Goal: Transaction & Acquisition: Purchase product/service

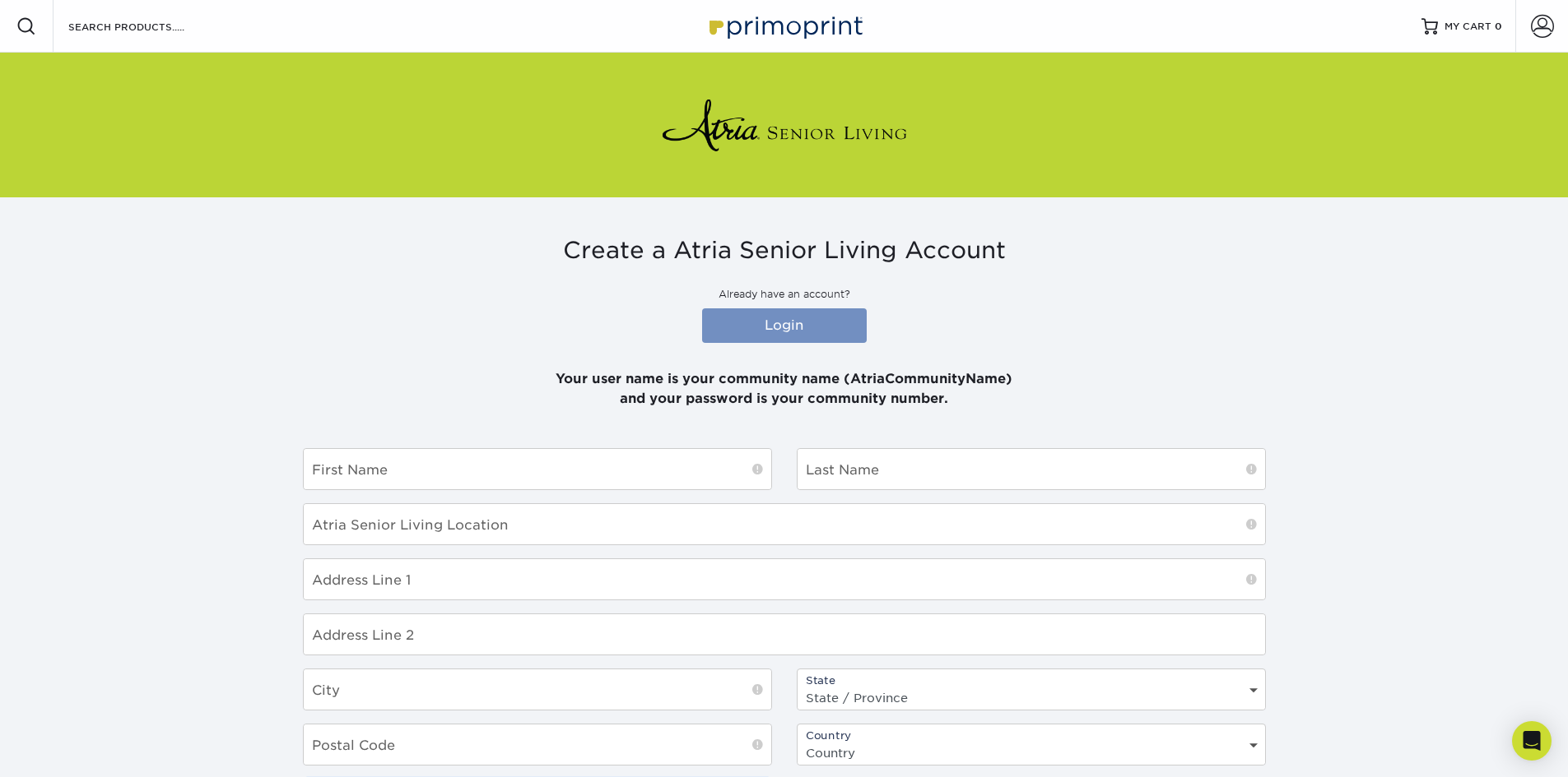
type input "ATRIACOLLWOOD"
click at [797, 321] on link "Login" at bounding box center [784, 325] width 165 height 35
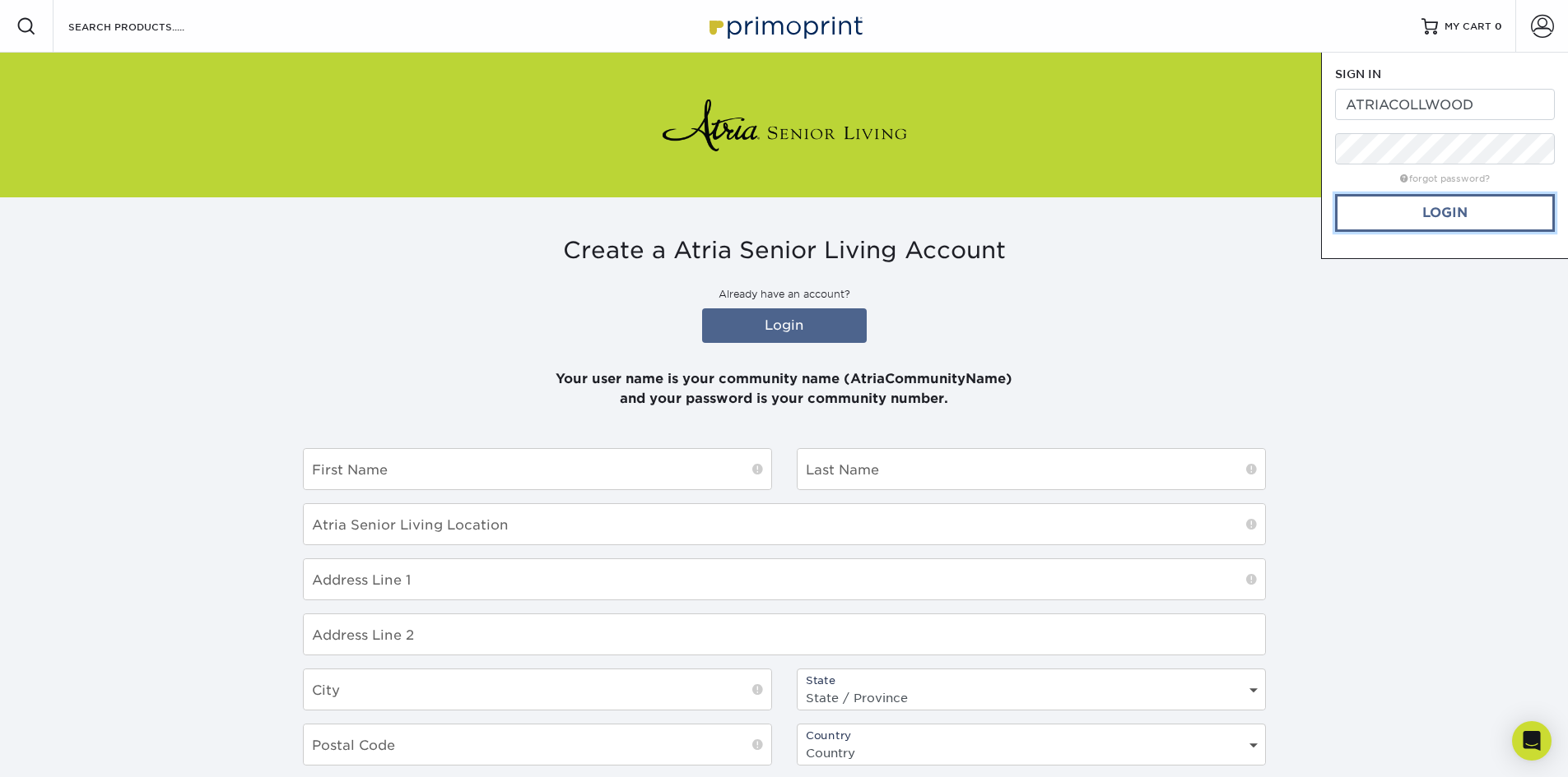
click at [1442, 214] on link "Login" at bounding box center [1446, 213] width 220 height 38
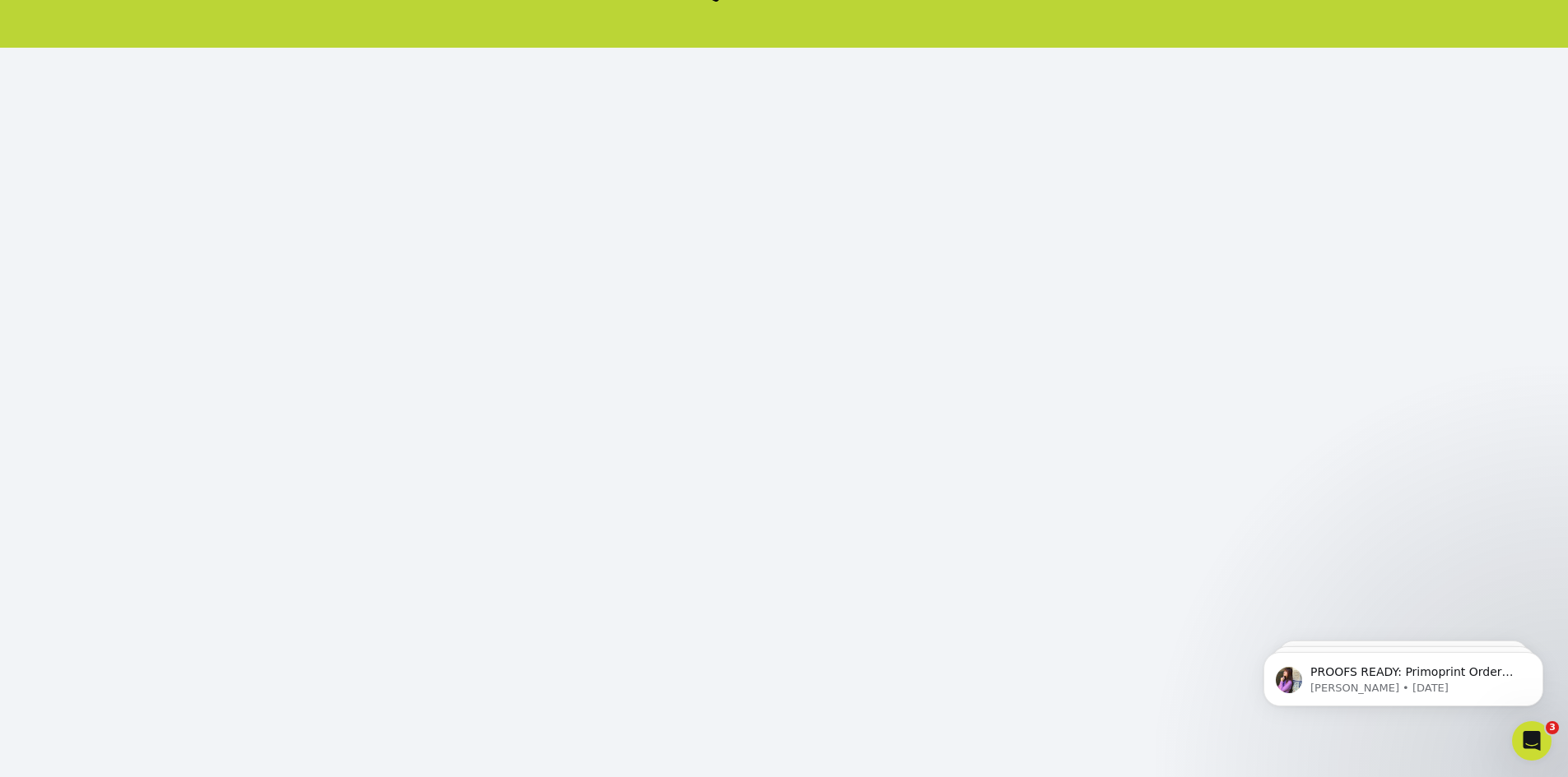
scroll to position [151, 0]
click at [1423, 625] on body "PROOFS READY: Primoprint Order 2598-60315-70704 Thank you for placing your prin…" at bounding box center [1403, 675] width 316 height 102
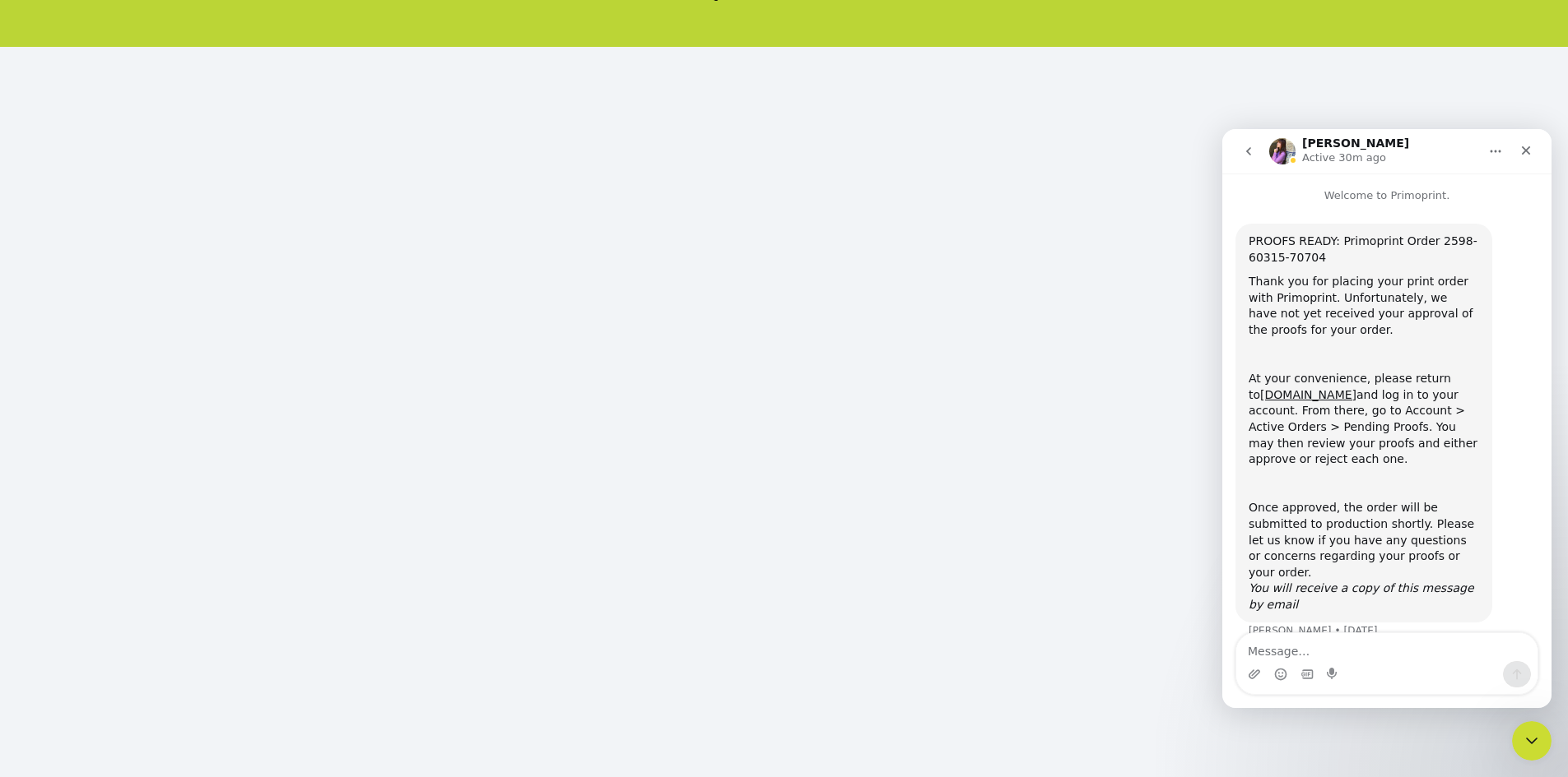
scroll to position [8, 0]
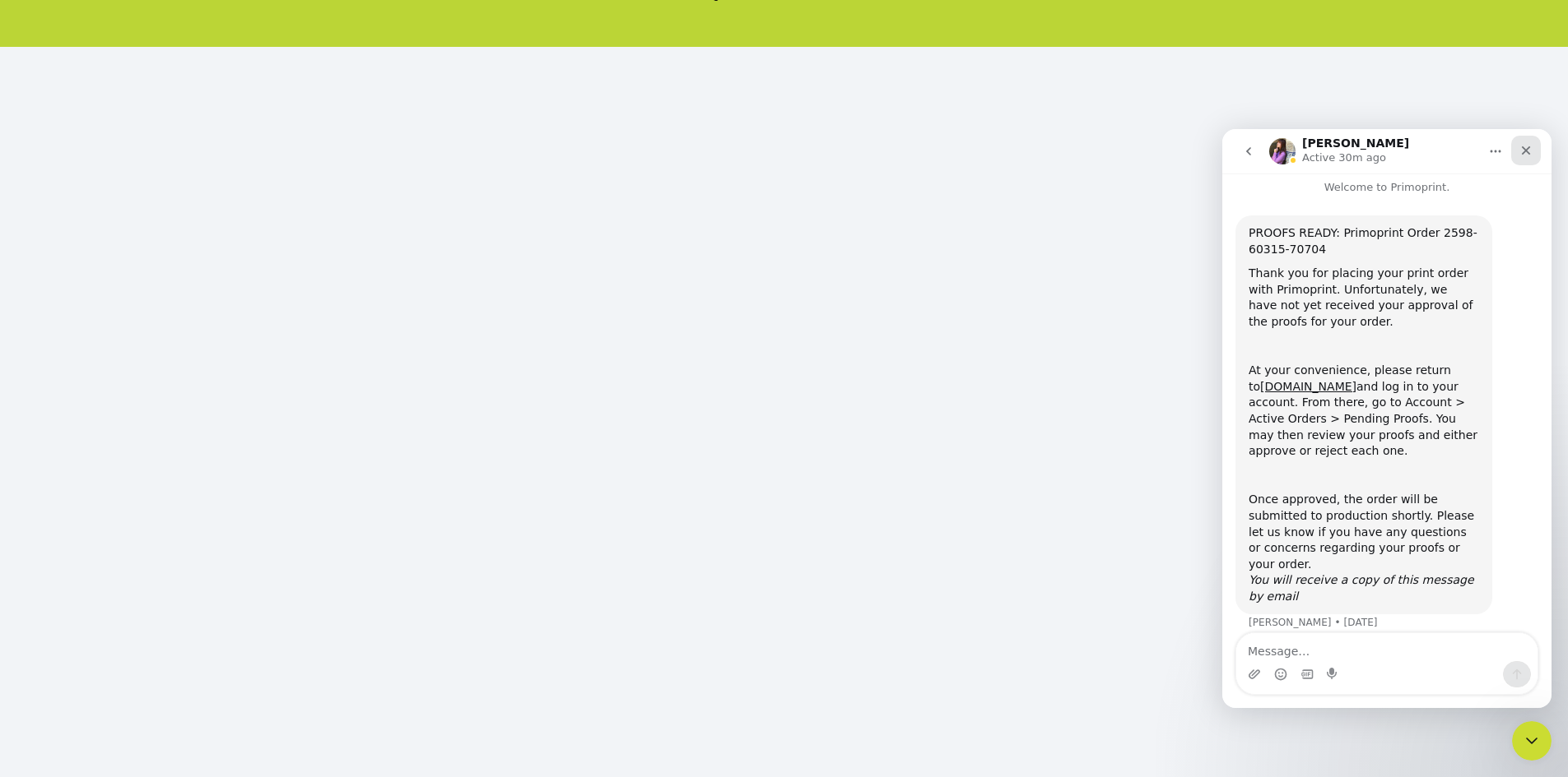
click at [1532, 144] on div "Close" at bounding box center [1526, 150] width 29 height 29
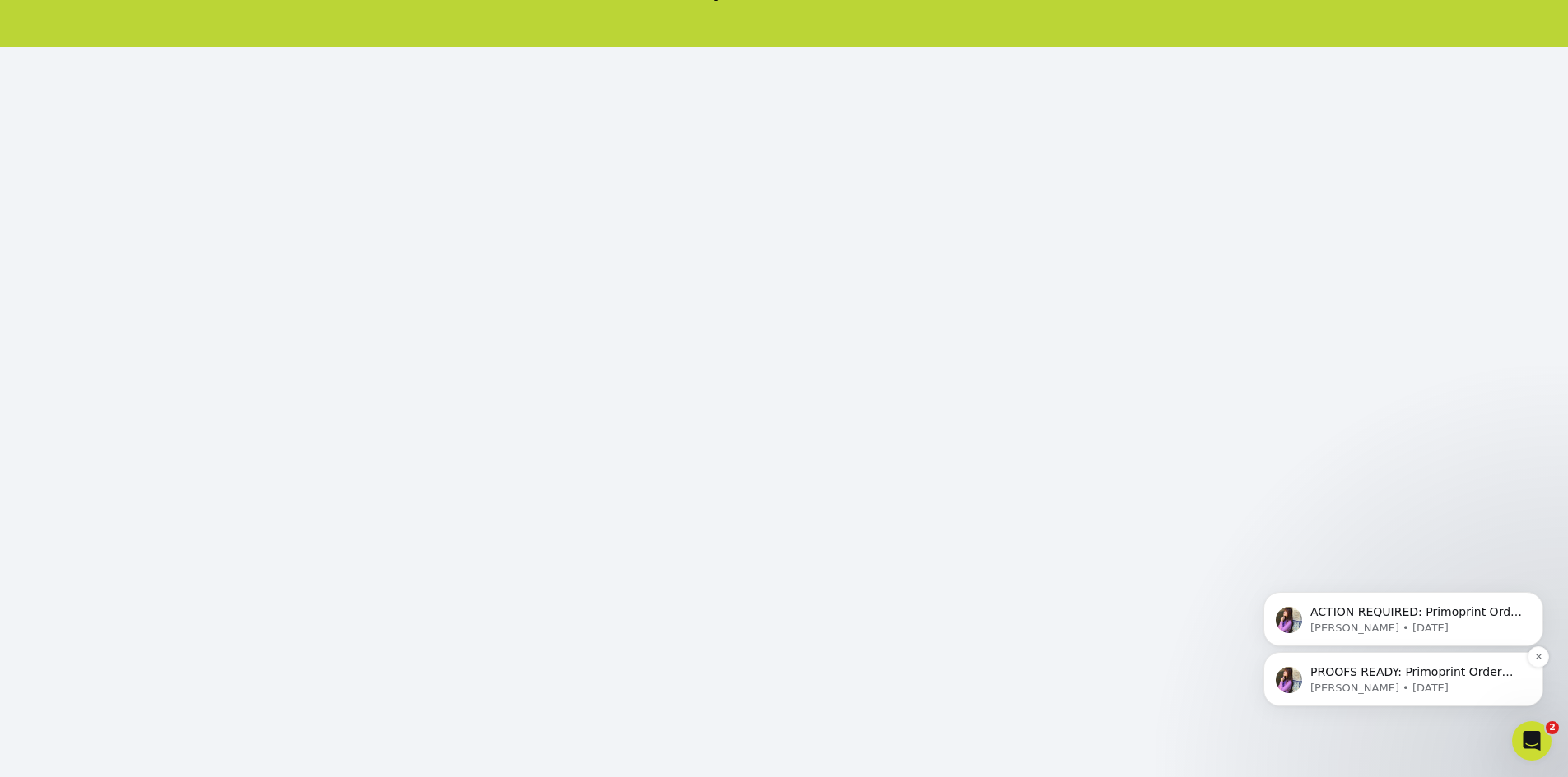
click at [1406, 688] on p "Erica • 4w ago" at bounding box center [1416, 689] width 213 height 15
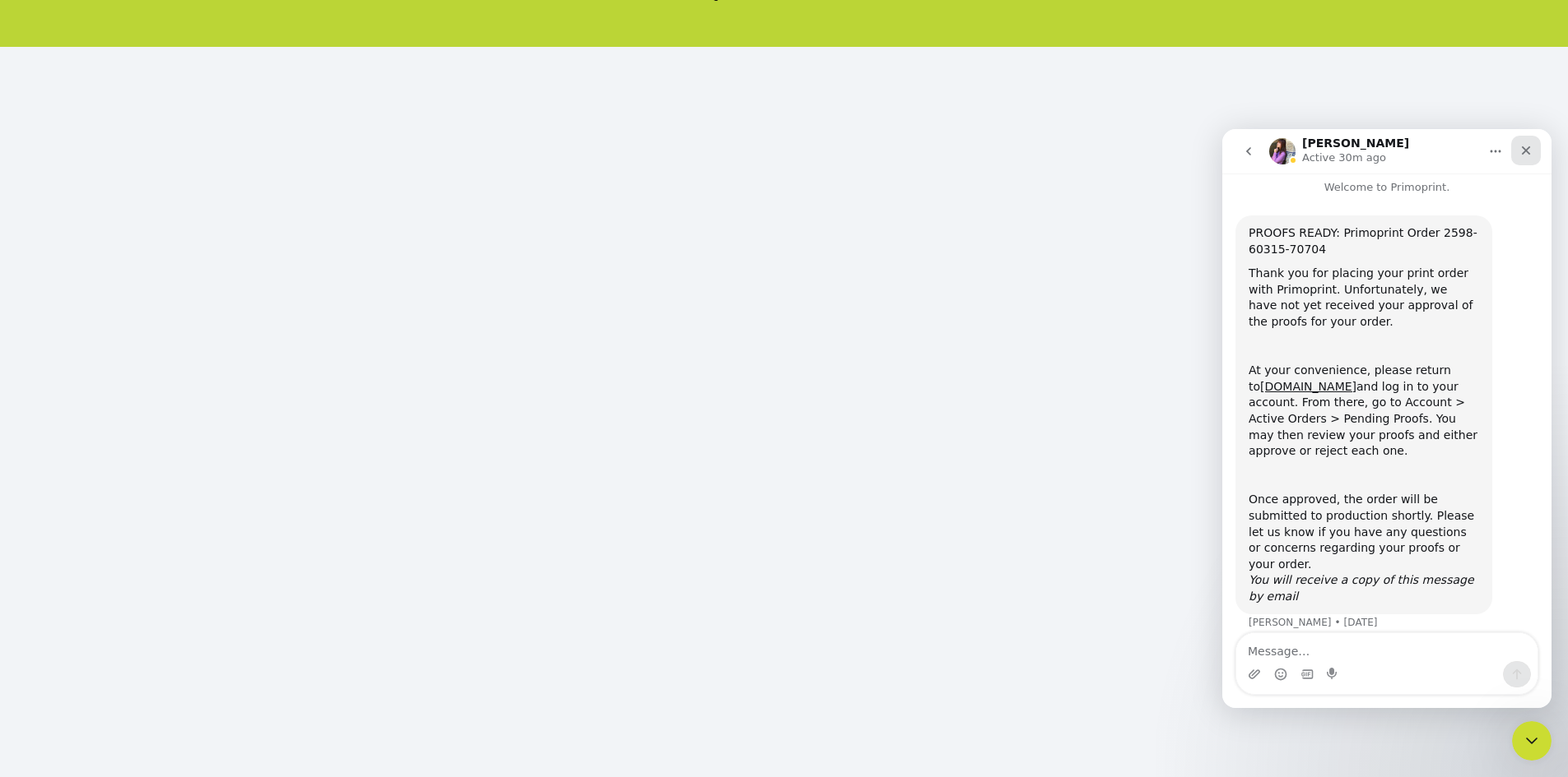
click at [1527, 150] on icon "Close" at bounding box center [1527, 151] width 9 height 9
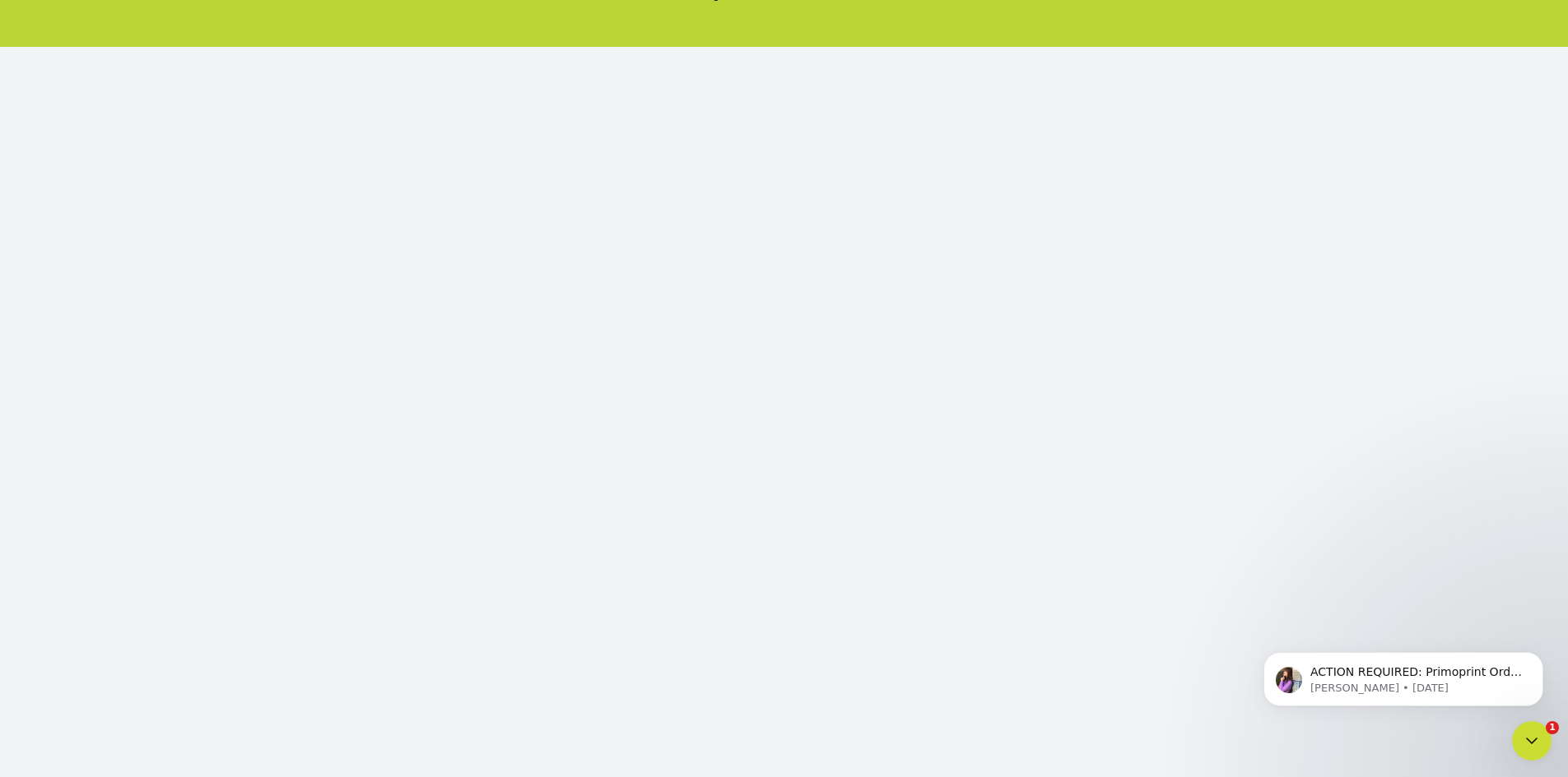
scroll to position [0, 0]
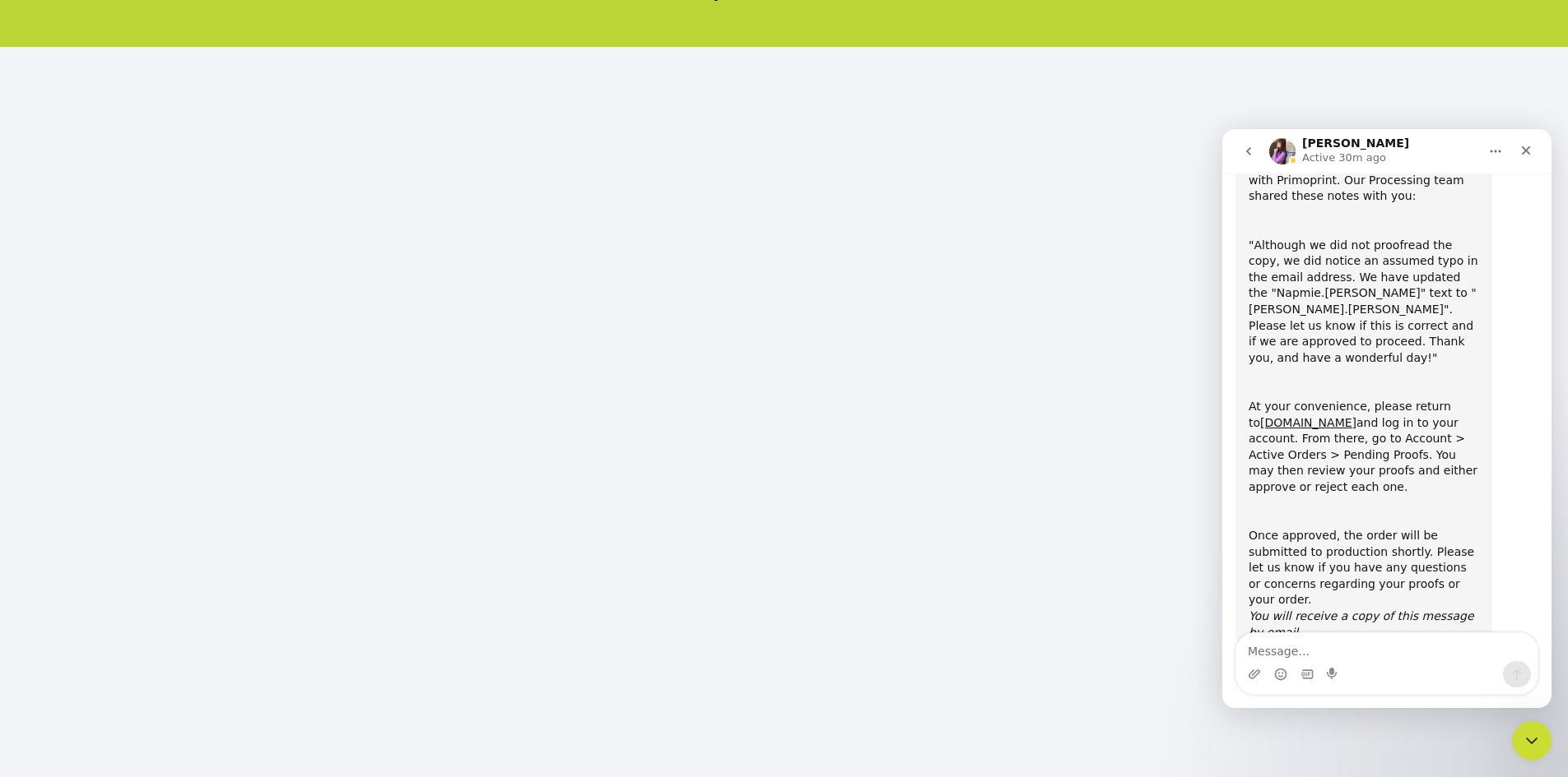
scroll to position [137, 0]
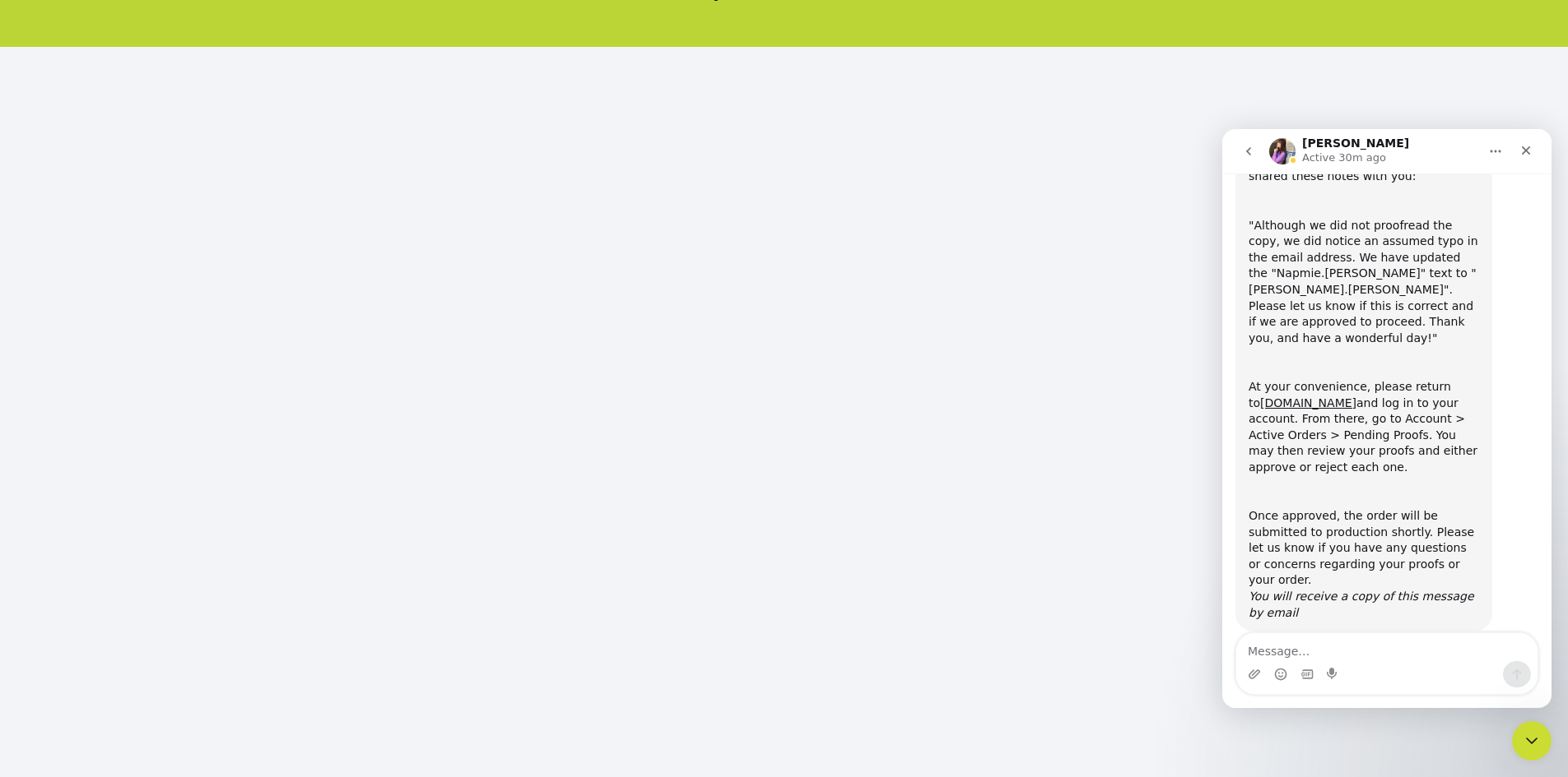
click at [1495, 147] on icon "Home" at bounding box center [1496, 151] width 13 height 13
drag, startPoint x: 1408, startPoint y: 147, endPoint x: 240, endPoint y: 151, distance: 1168.0
click at [1223, 151] on html "Erica Active 30m ago Expand window Download transcript Welcome to Primoprint. A…" at bounding box center [1387, 419] width 329 height 579
click at [1243, 153] on icon "go back" at bounding box center [1249, 151] width 13 height 13
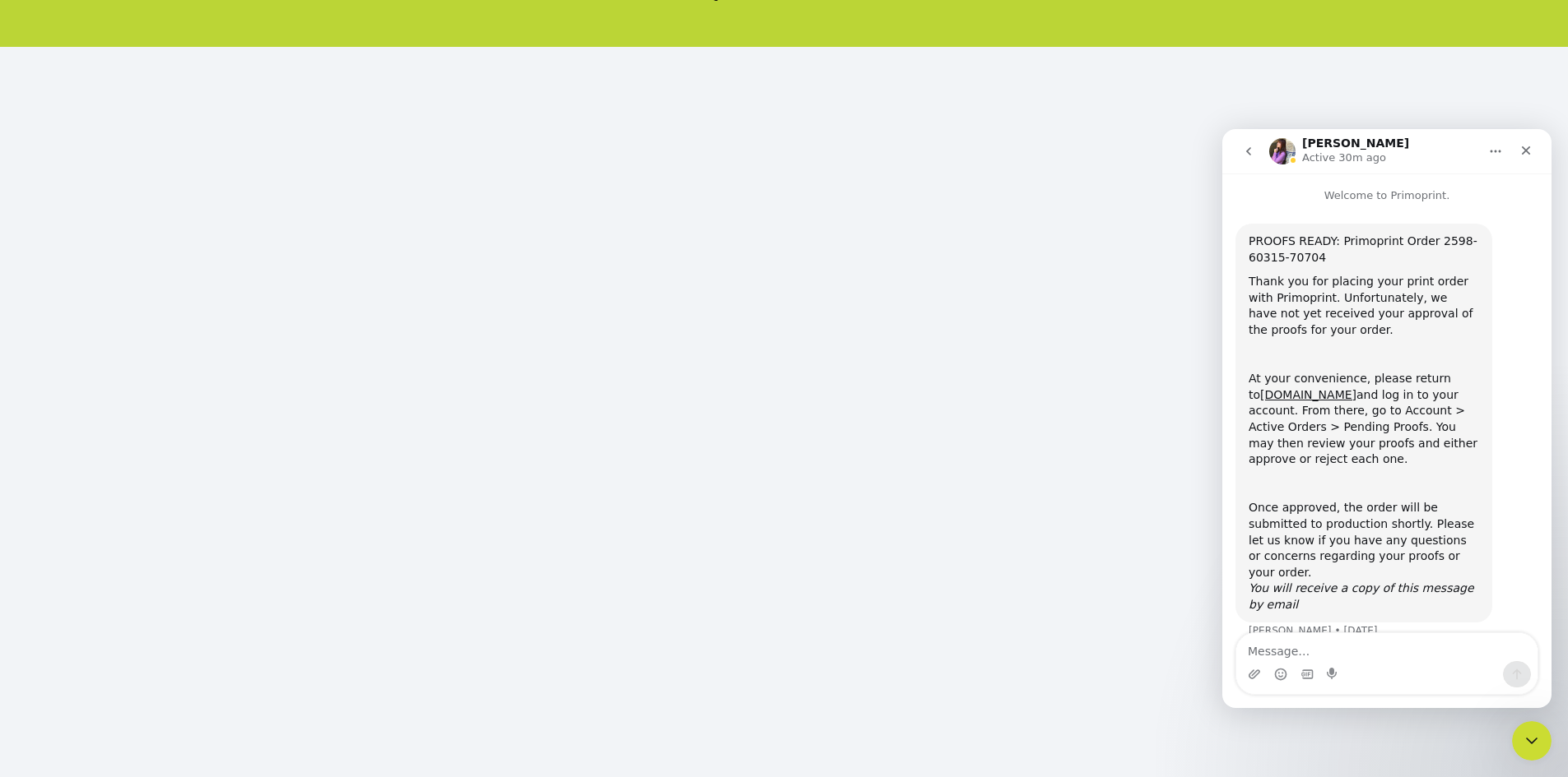
scroll to position [8, 0]
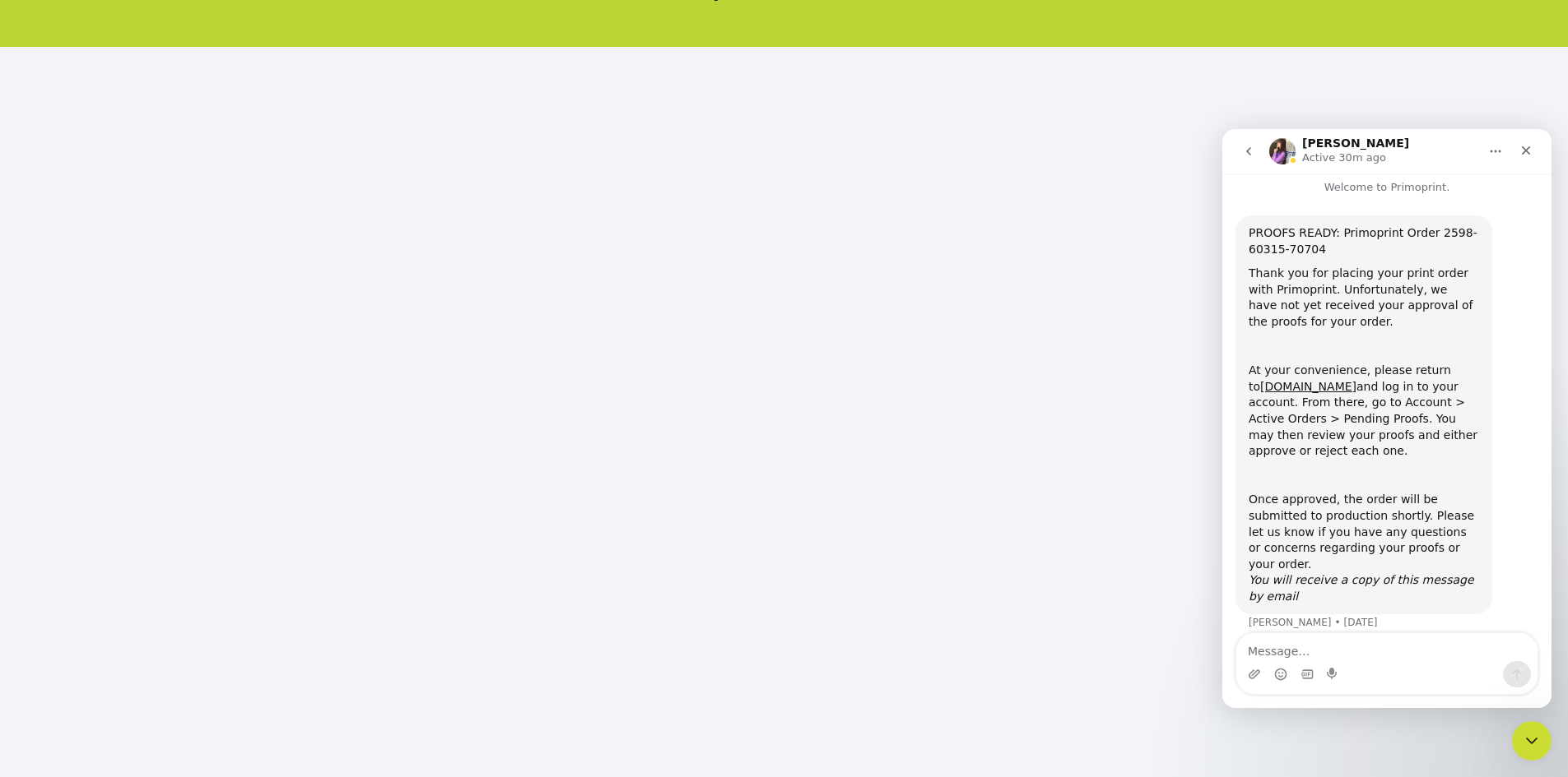
click at [1243, 153] on icon "go back" at bounding box center [1249, 151] width 13 height 13
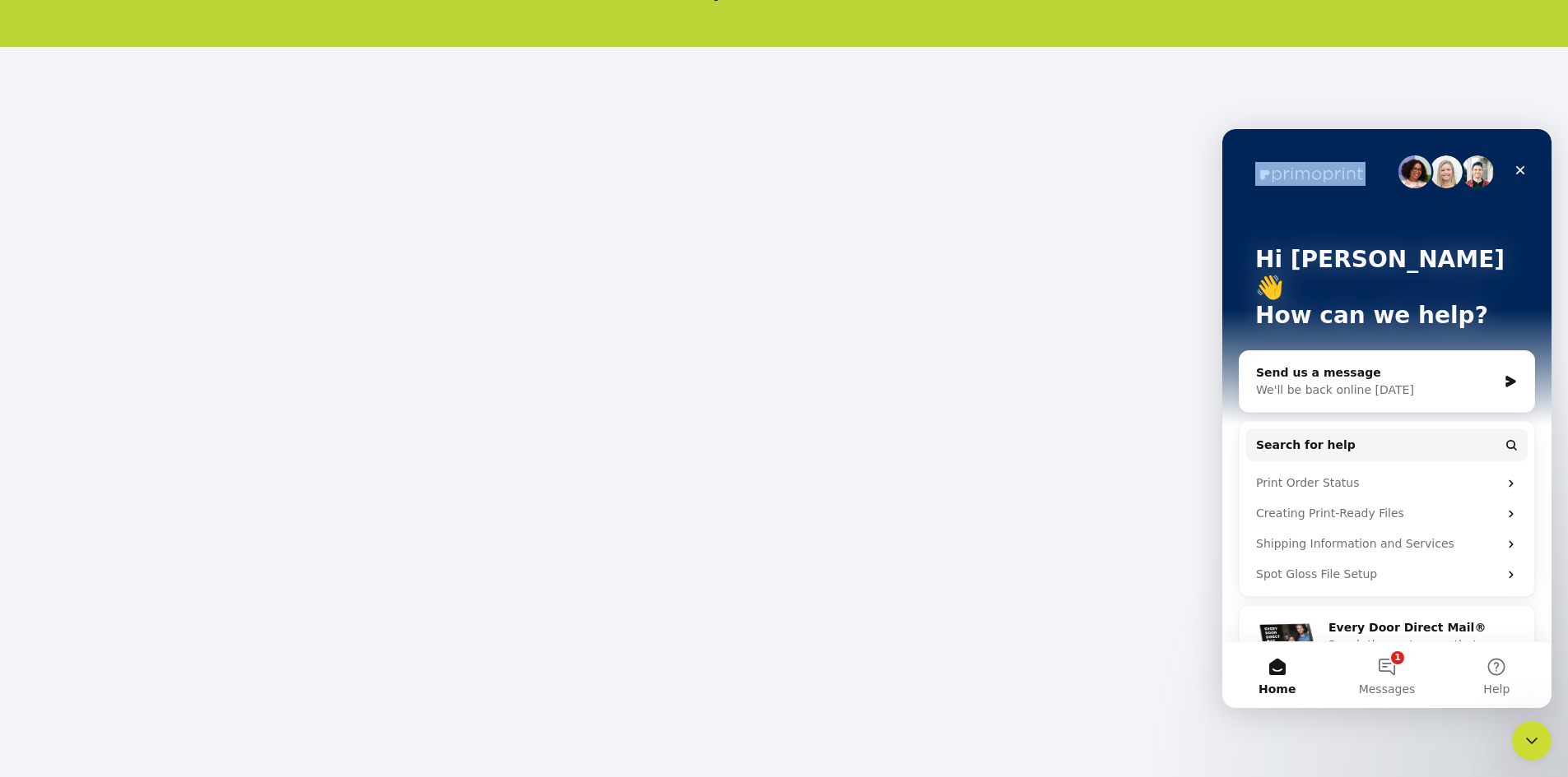
drag, startPoint x: 1388, startPoint y: 140, endPoint x: 328, endPoint y: 138, distance: 1060.0
click at [1223, 138] on html "Hi Maritza 👋 How can we help? Send us a message We'll be back online tomorrow S…" at bounding box center [1387, 419] width 329 height 579
click at [1395, 658] on button "1 Messages" at bounding box center [1386, 675] width 109 height 66
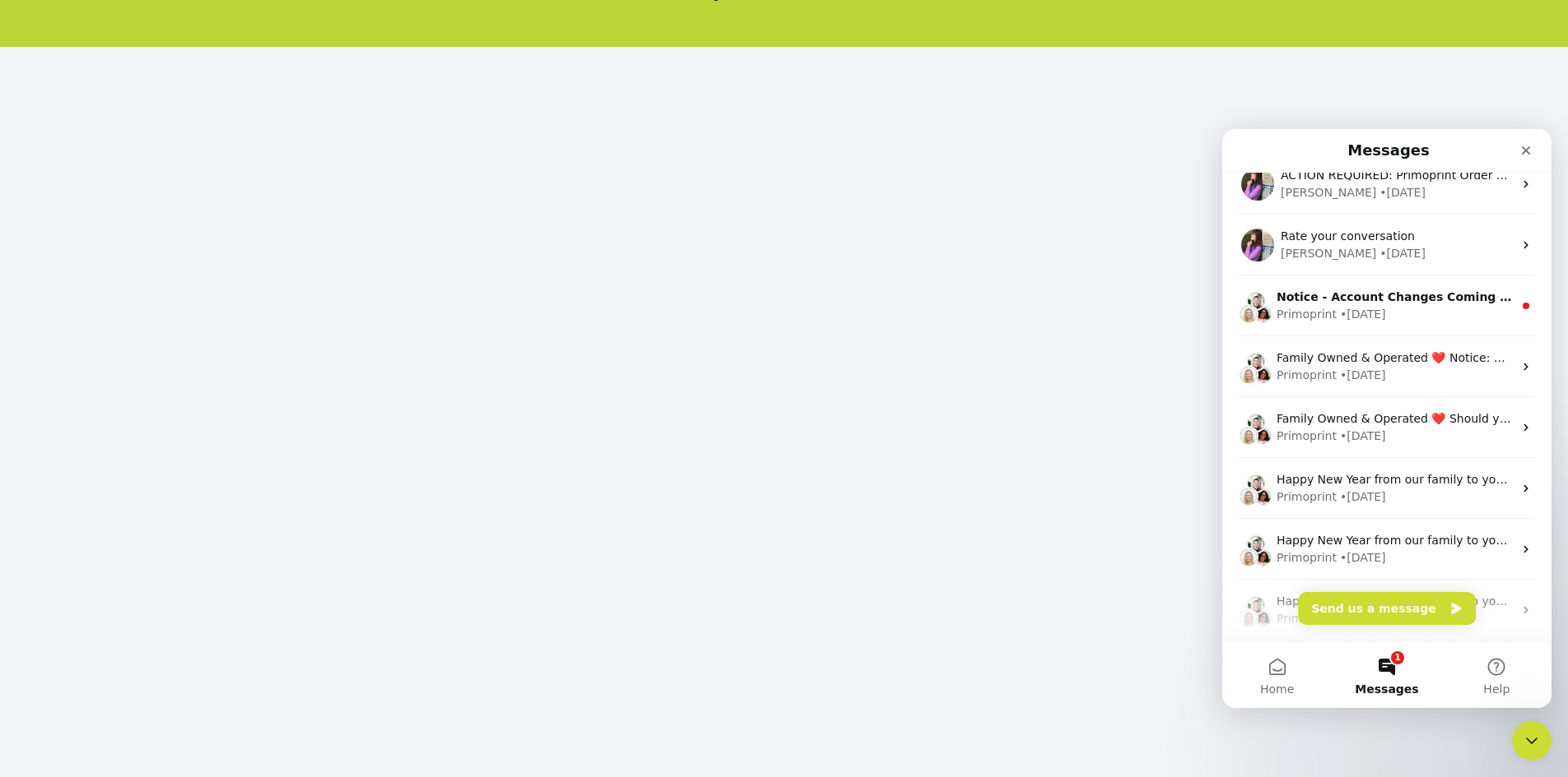
scroll to position [206, 0]
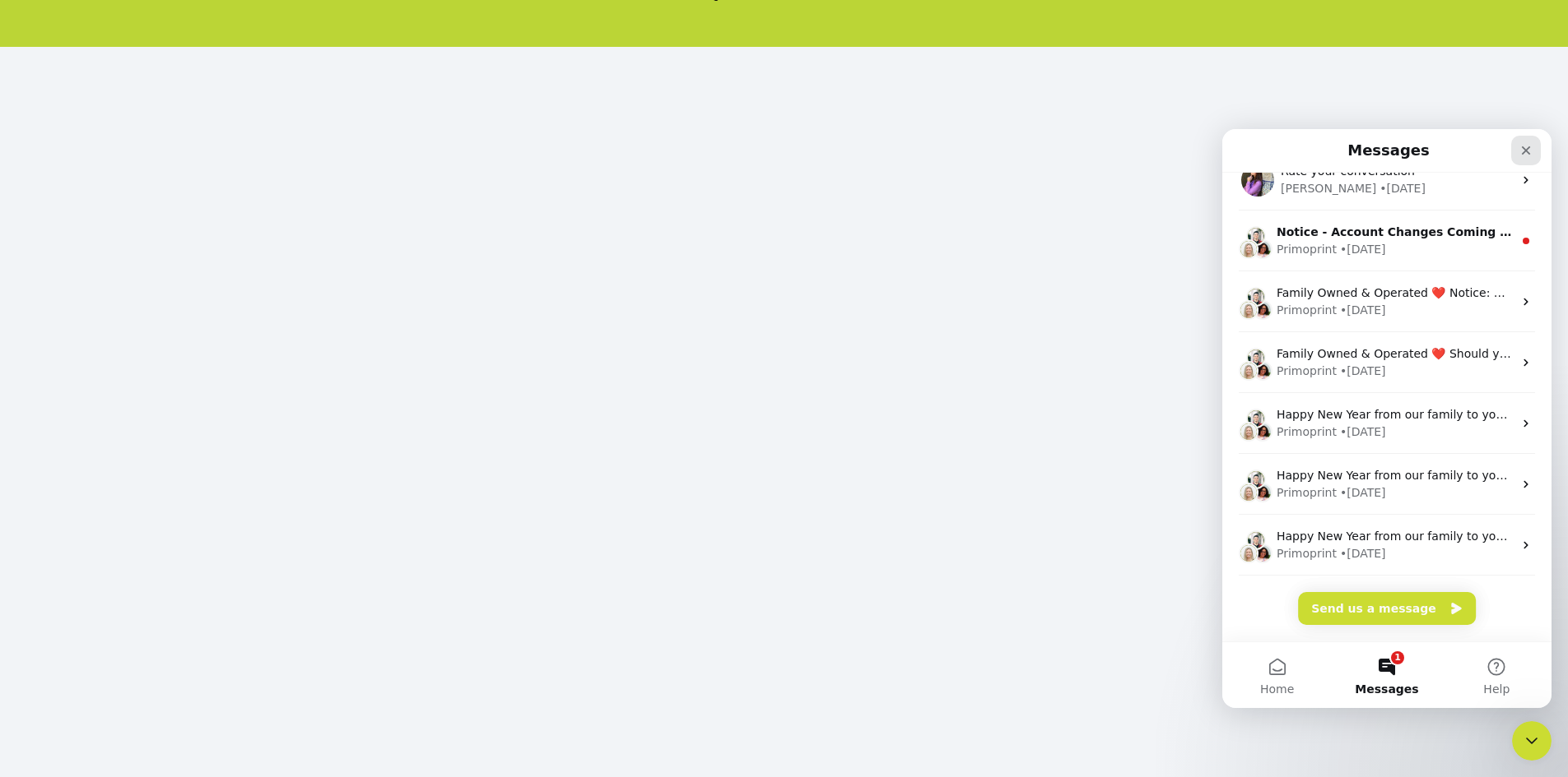
click at [1526, 150] on icon "Close" at bounding box center [1527, 151] width 9 height 9
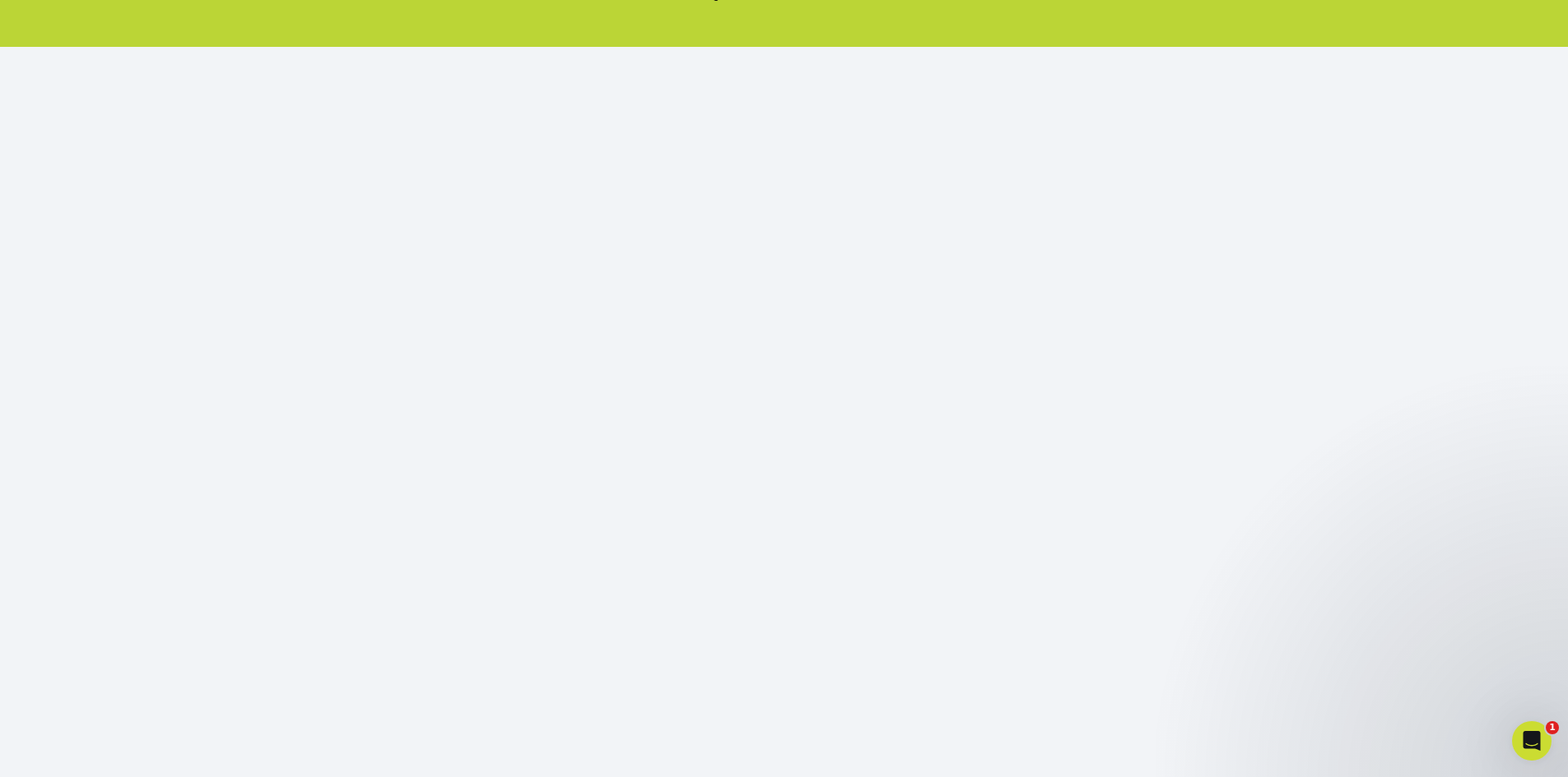
scroll to position [0, 0]
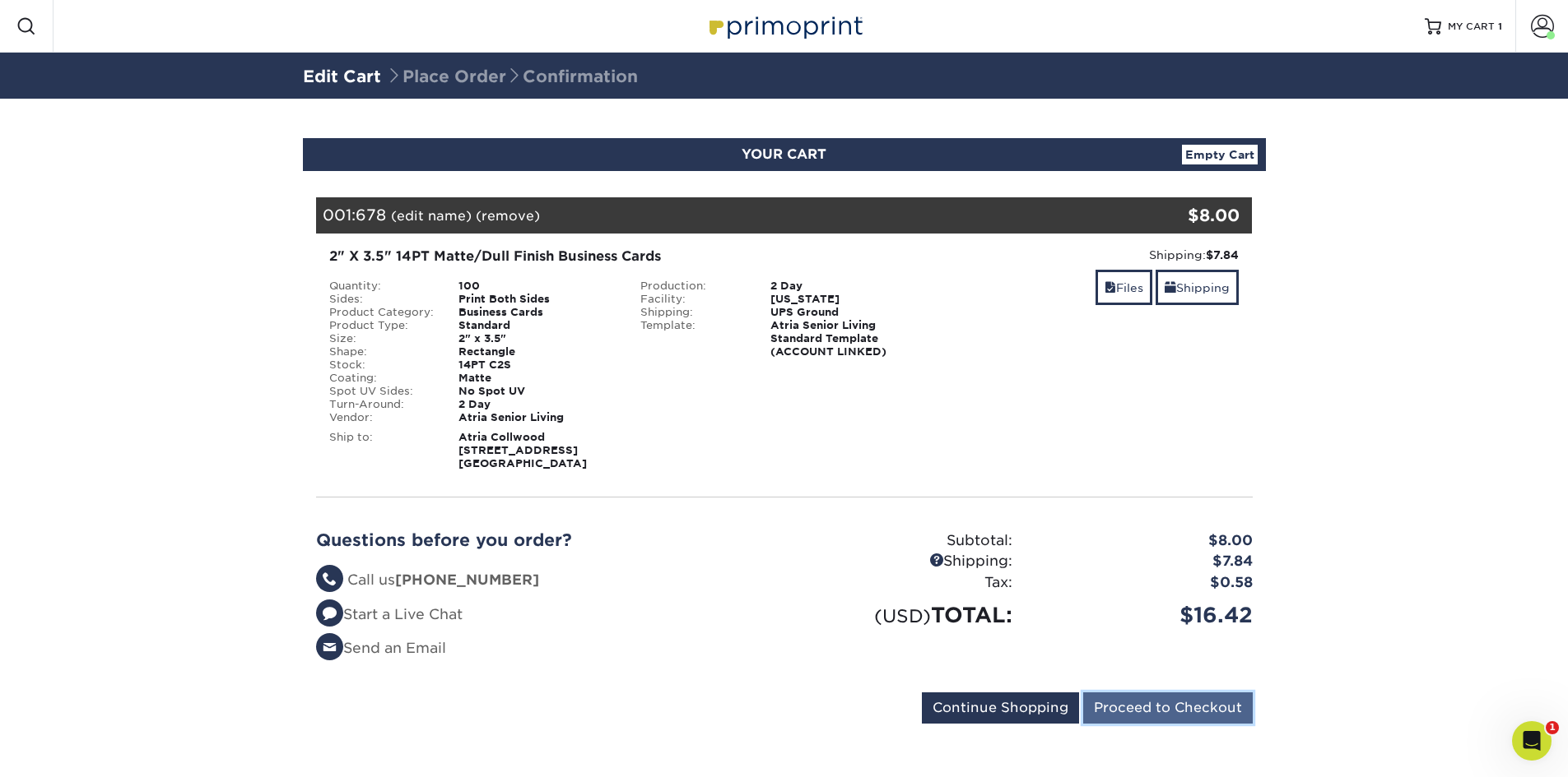
click at [1178, 708] on input "Proceed to Checkout" at bounding box center [1168, 707] width 169 height 31
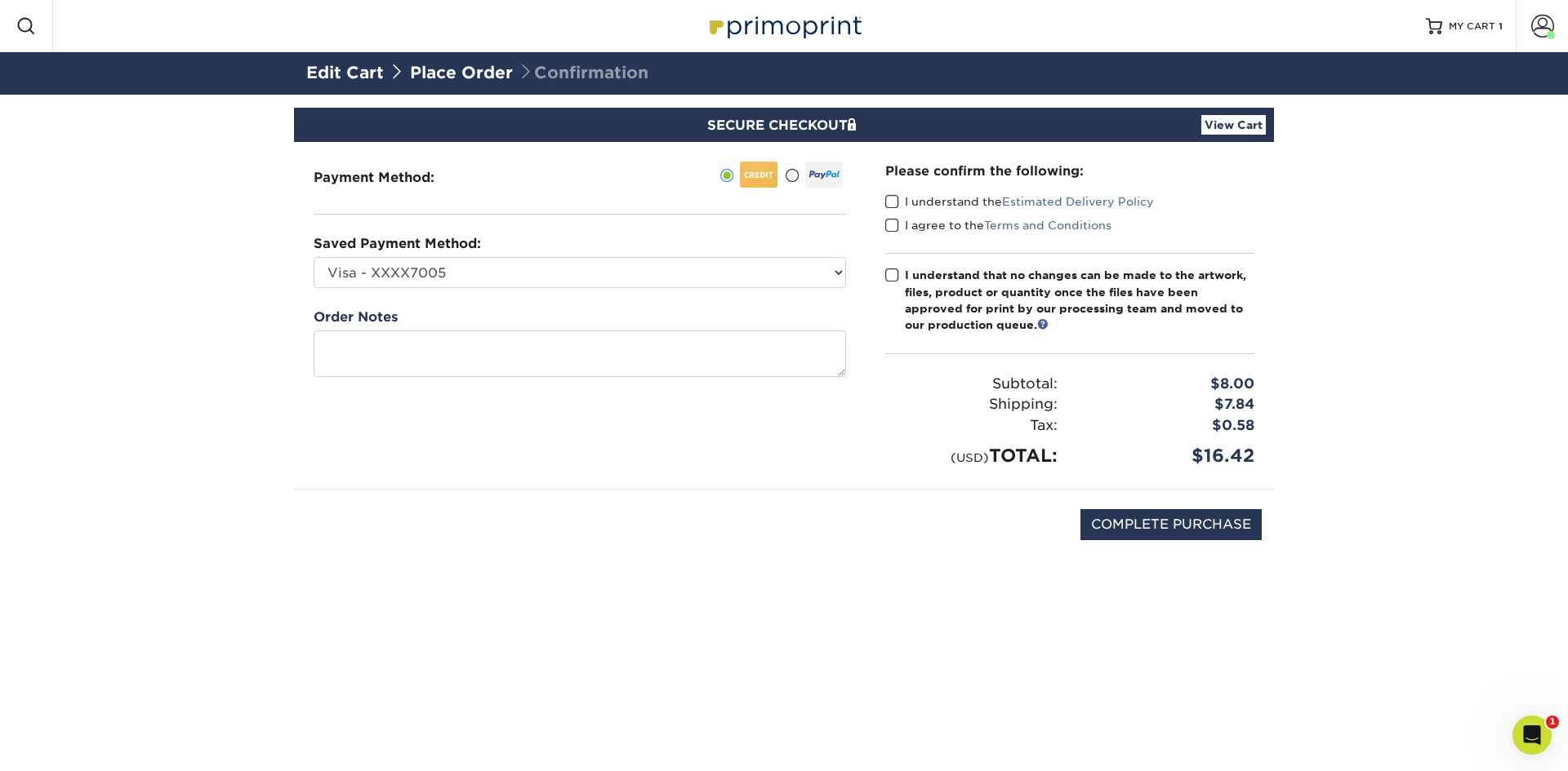
click at [897, 203] on span at bounding box center [892, 202] width 14 height 16
click at [0, 0] on input "I understand the Estimated Delivery Policy" at bounding box center [0, 0] width 0 height 0
click at [888, 225] on span at bounding box center [892, 226] width 14 height 16
click at [0, 0] on input "I agree to the Terms and Conditions" at bounding box center [0, 0] width 0 height 0
click at [891, 274] on span at bounding box center [892, 275] width 14 height 16
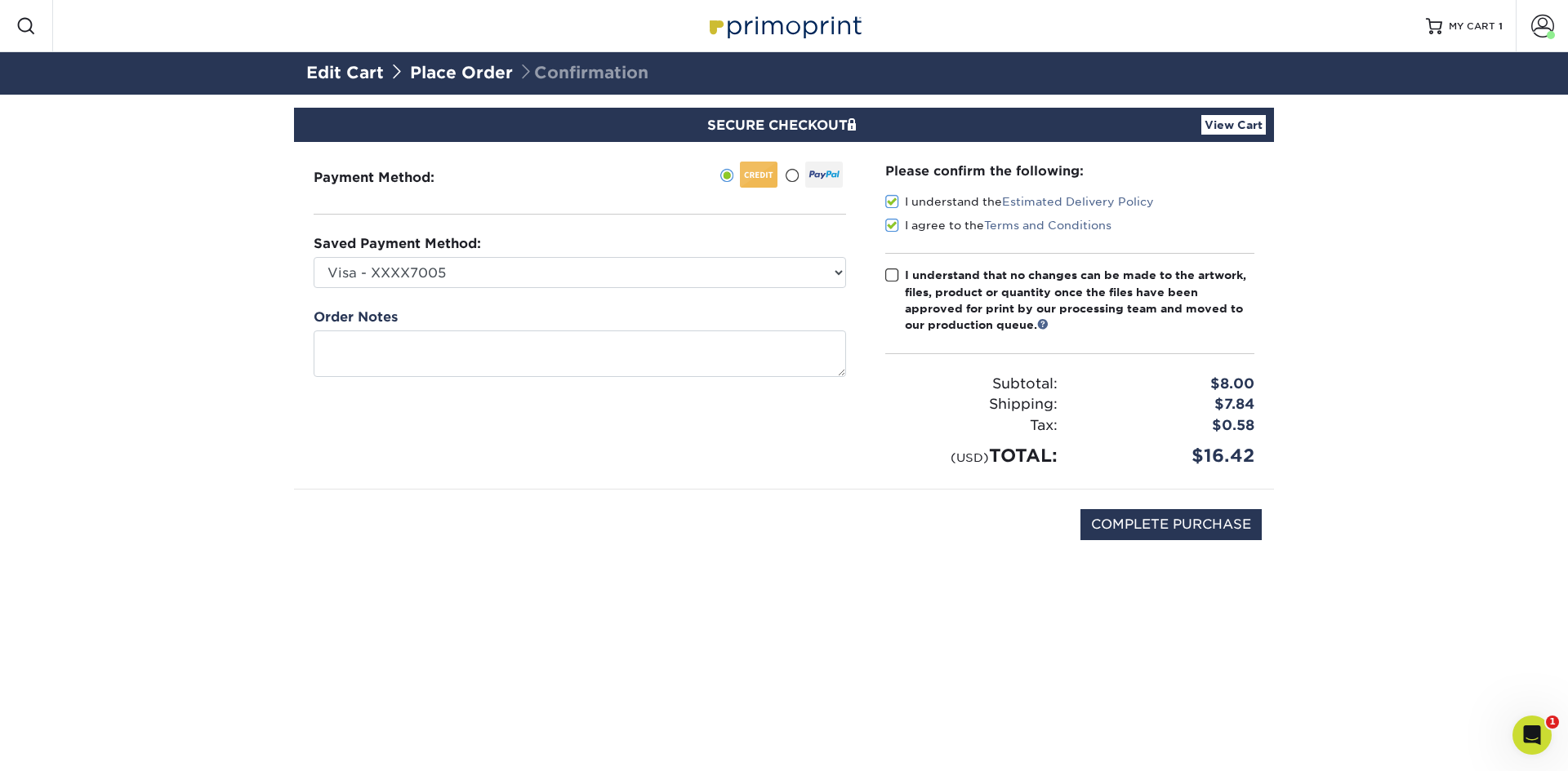
click at [0, 0] on input "I understand that no changes can be made to the artwork, files, product or quan…" at bounding box center [0, 0] width 0 height 0
click at [1227, 520] on input "COMPLETE PURCHASE" at bounding box center [1171, 525] width 181 height 31
click at [1193, 526] on input "COMPLETE PURCHASE" at bounding box center [1171, 525] width 181 height 31
type input "COMPLETE PURCHASE"
click at [1236, 125] on link "View Cart" at bounding box center [1233, 124] width 64 height 20
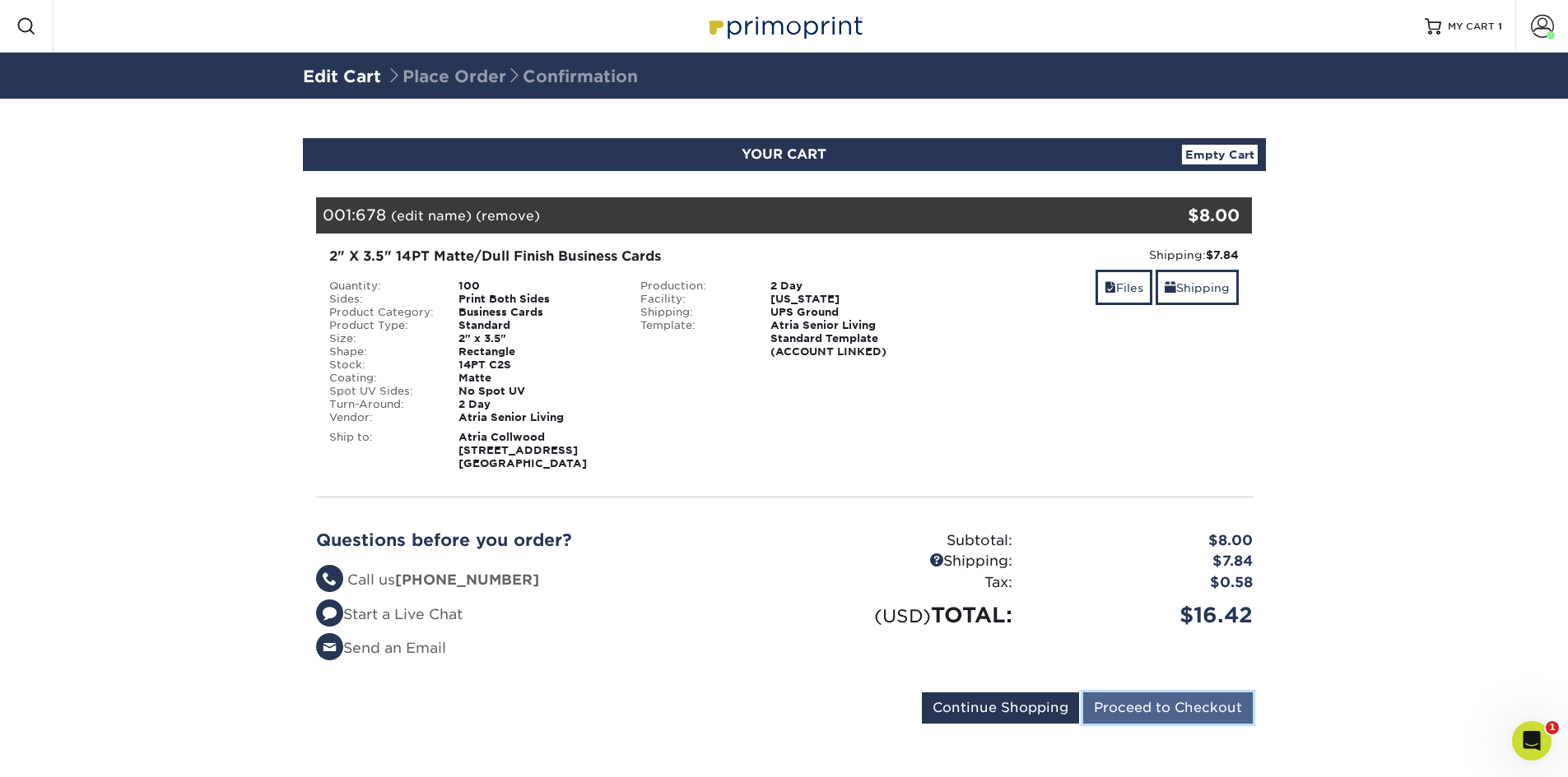
click at [1224, 709] on input "Proceed to Checkout" at bounding box center [1168, 707] width 169 height 31
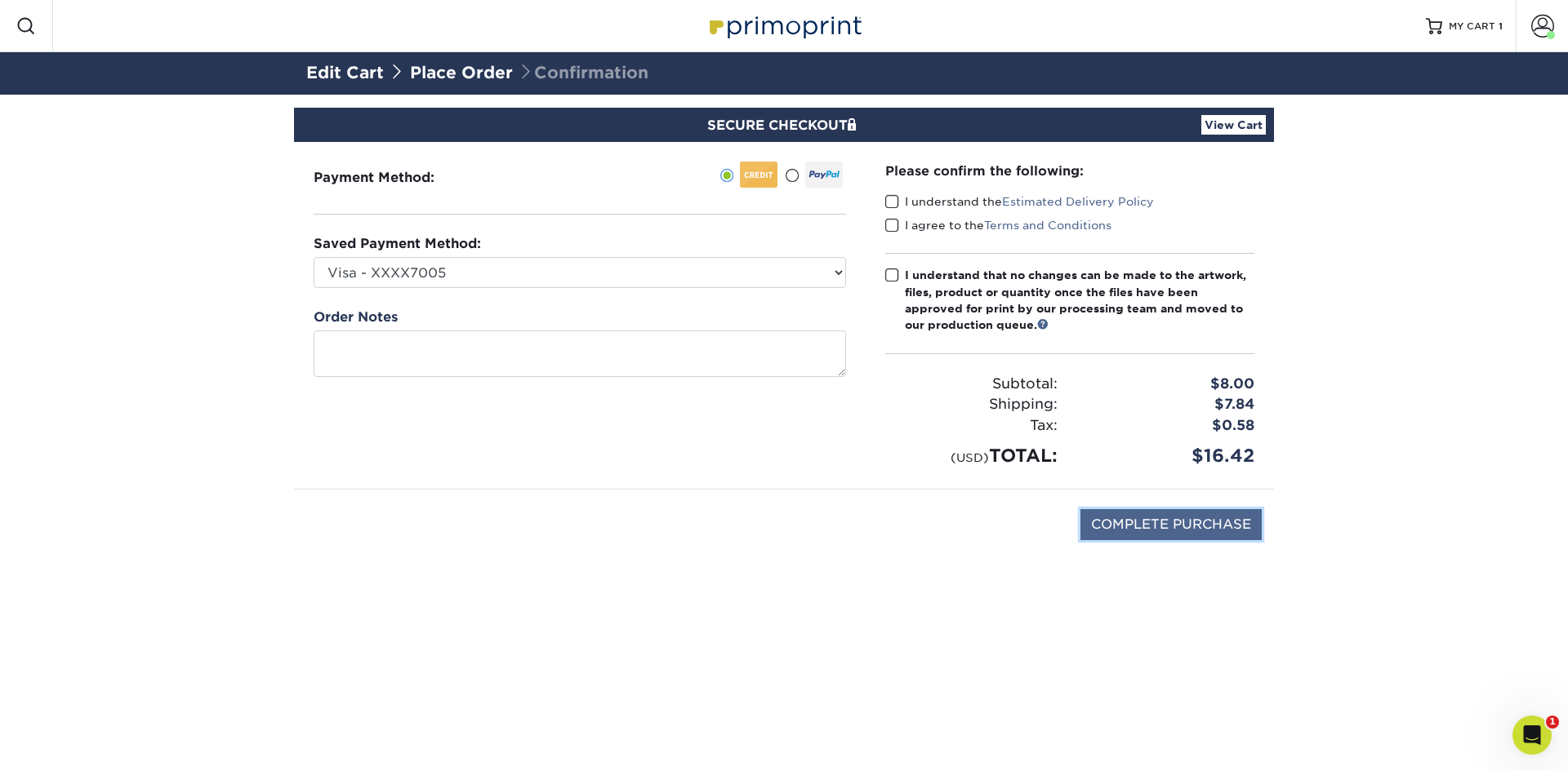
click at [1228, 522] on input "COMPLETE PURCHASE" at bounding box center [1171, 525] width 181 height 31
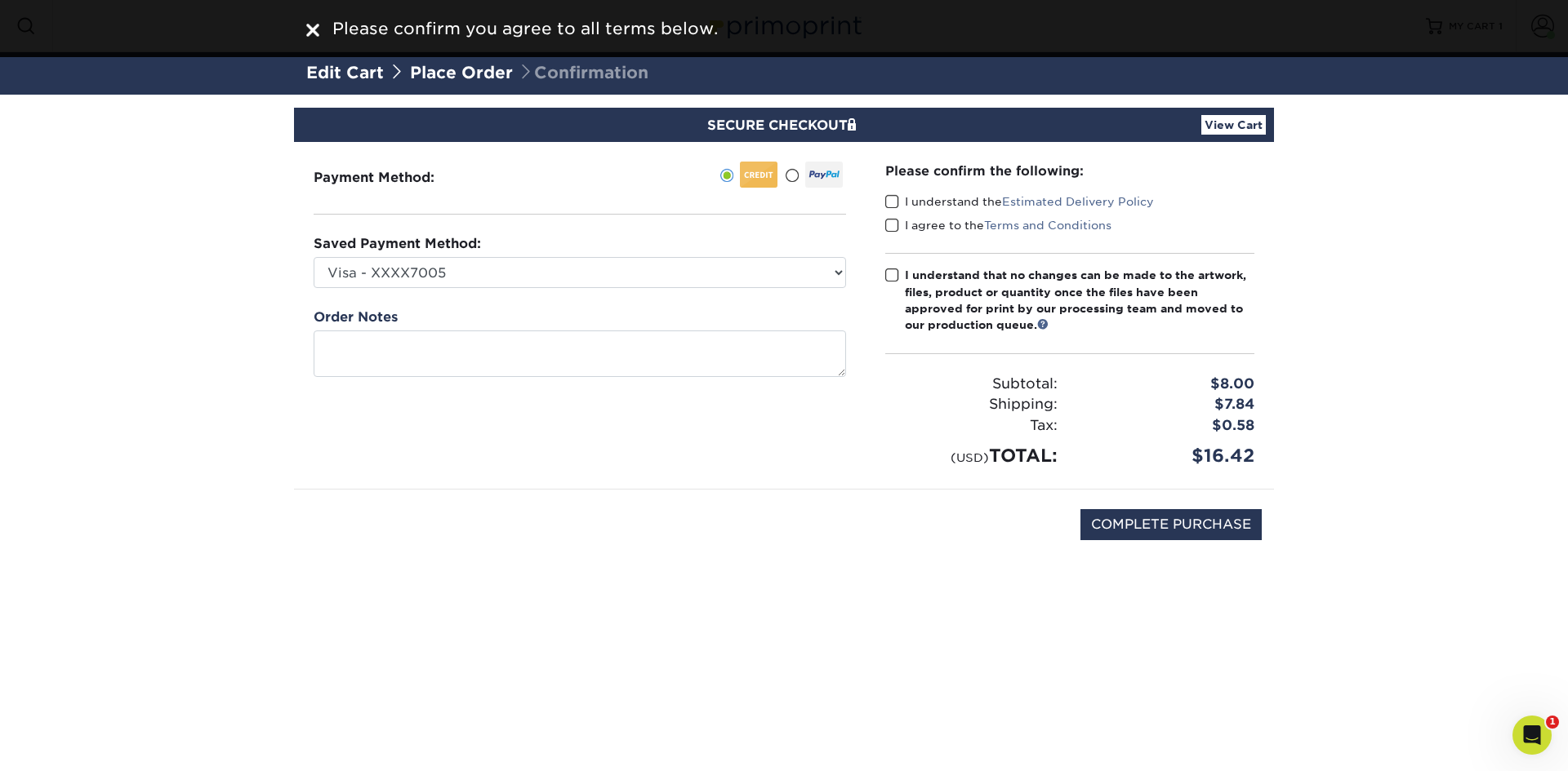
click at [893, 199] on span at bounding box center [892, 202] width 14 height 16
click at [0, 0] on input "I understand the Estimated Delivery Policy" at bounding box center [0, 0] width 0 height 0
click at [893, 227] on span at bounding box center [892, 226] width 14 height 16
click at [0, 0] on input "I agree to the Terms and Conditions" at bounding box center [0, 0] width 0 height 0
click at [897, 276] on span at bounding box center [892, 275] width 14 height 16
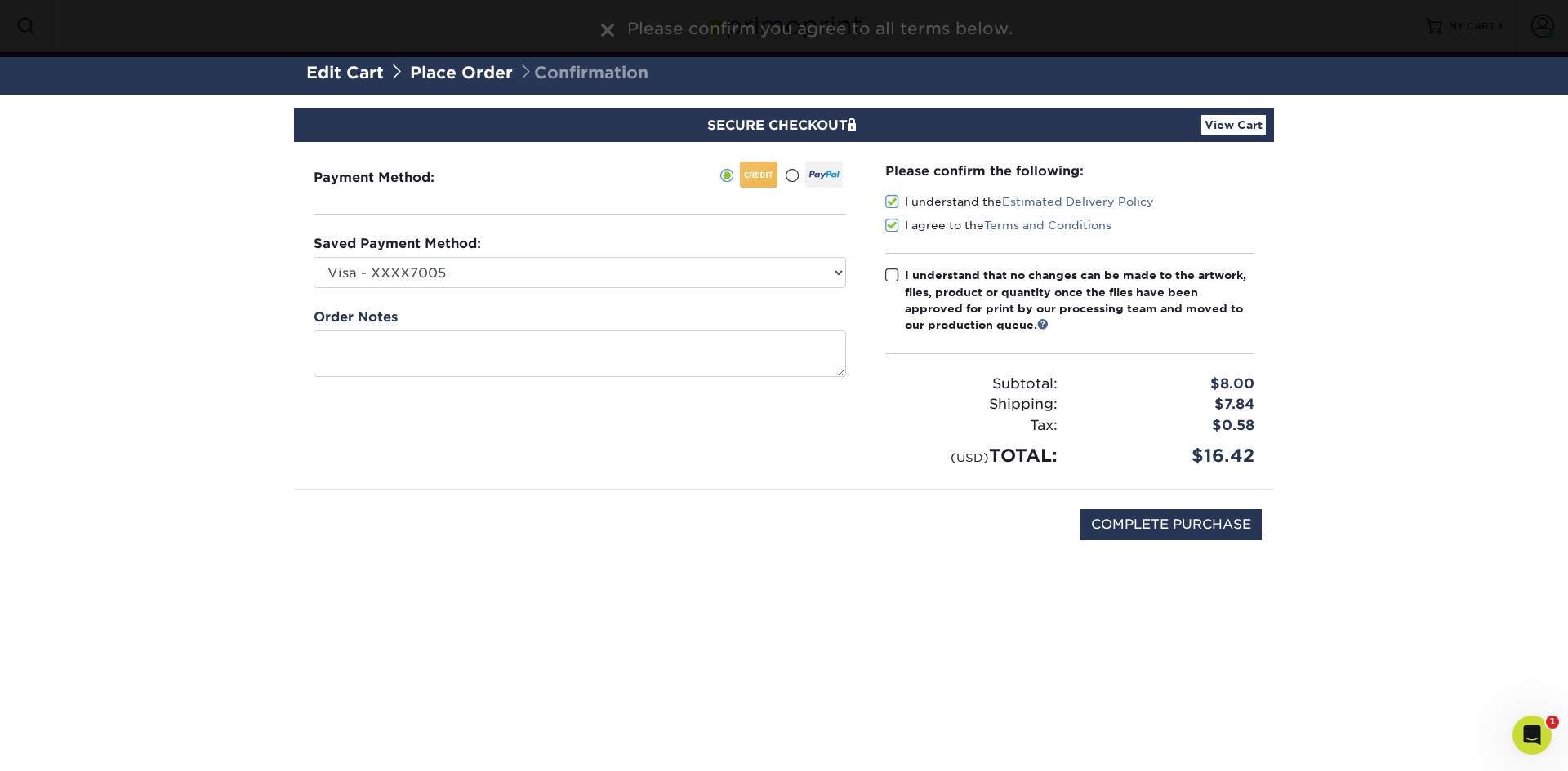
click at [0, 0] on input "I understand that no changes can be made to the artwork, files, product or quan…" at bounding box center [0, 0] width 0 height 0
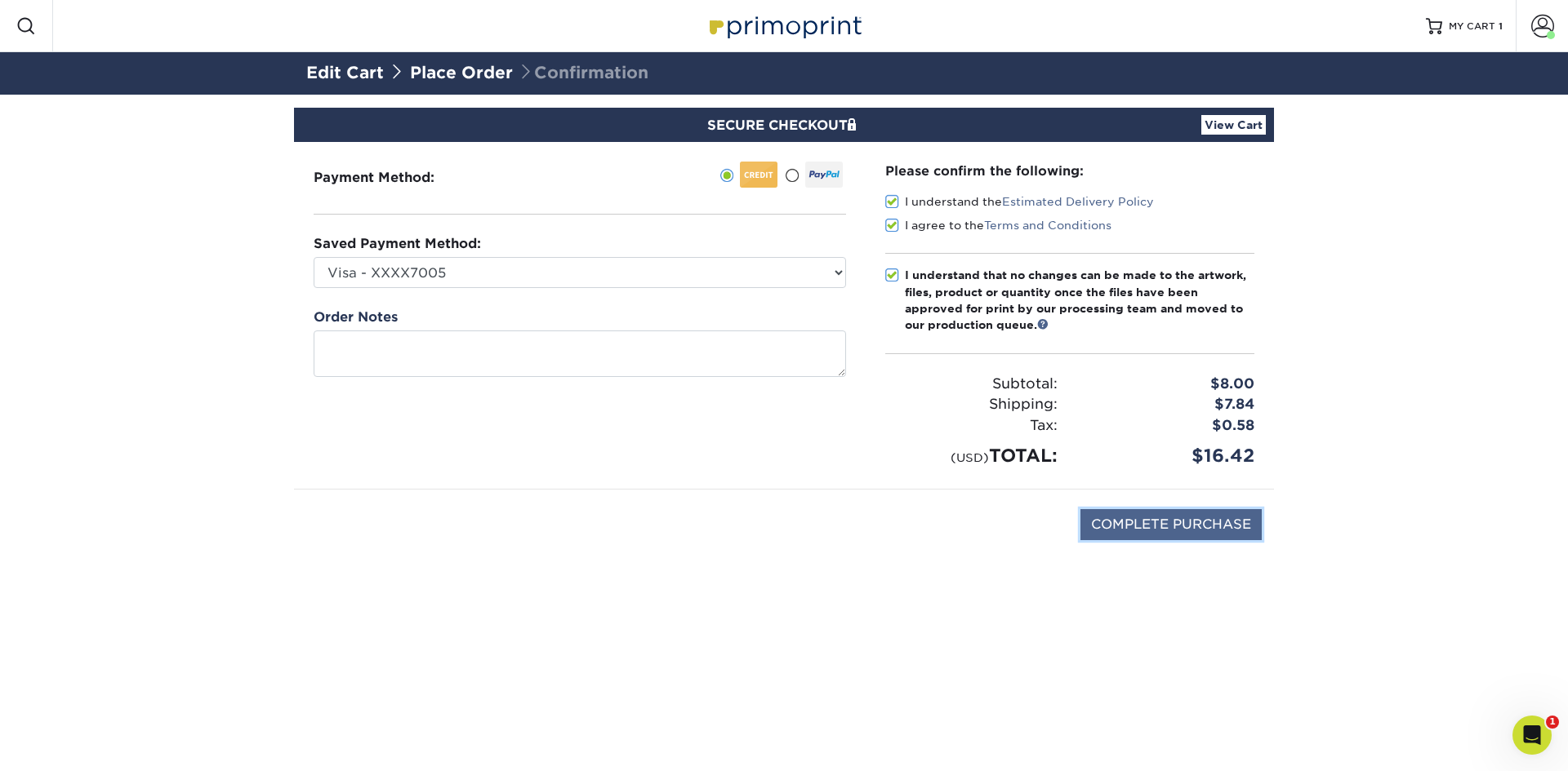
click at [1234, 529] on input "COMPLETE PURCHASE" at bounding box center [1171, 525] width 181 height 31
type input "COMPLETE PURCHASE"
click at [1241, 131] on link "View Cart" at bounding box center [1233, 124] width 64 height 20
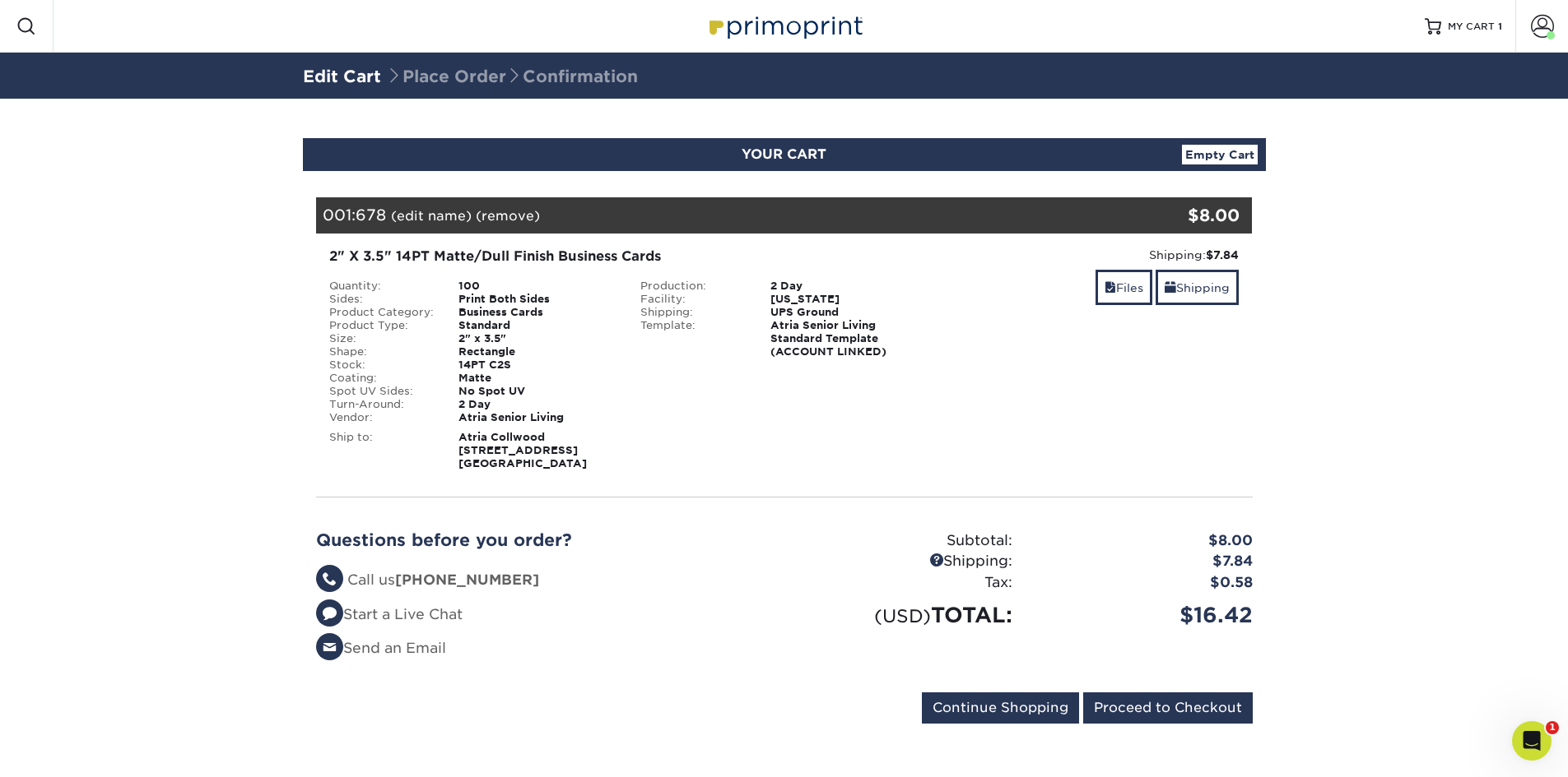
scroll to position [6, 0]
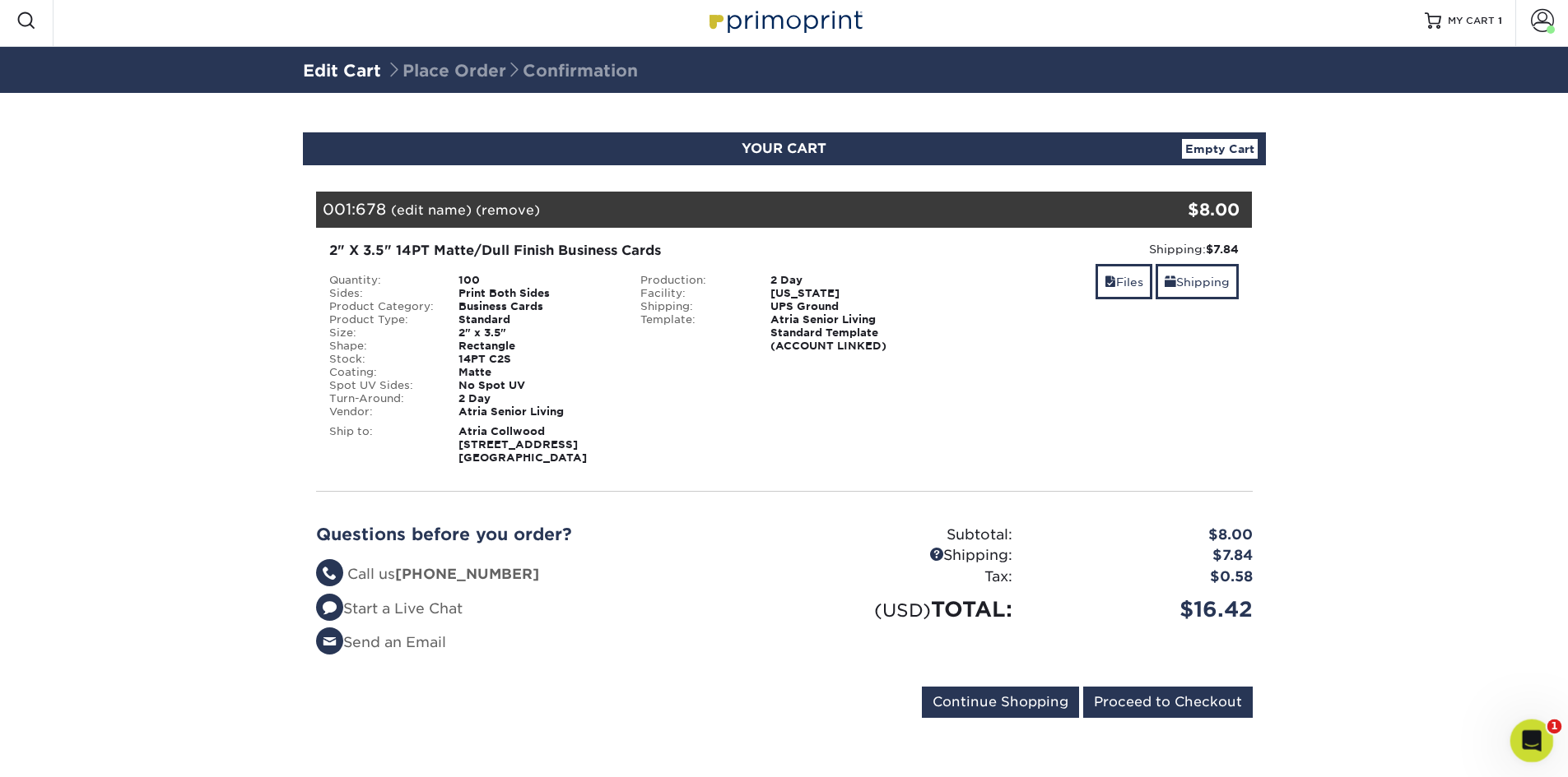
click at [1552, 722] on body "Resources Menu Search Products Account Welcome, Maritza Business Account Atria …" at bounding box center [784, 386] width 1568 height 784
click at [1547, 727] on span "1" at bounding box center [1555, 727] width 15 height 15
click at [1527, 729] on icon "Open Intercom Messenger" at bounding box center [1529, 738] width 27 height 27
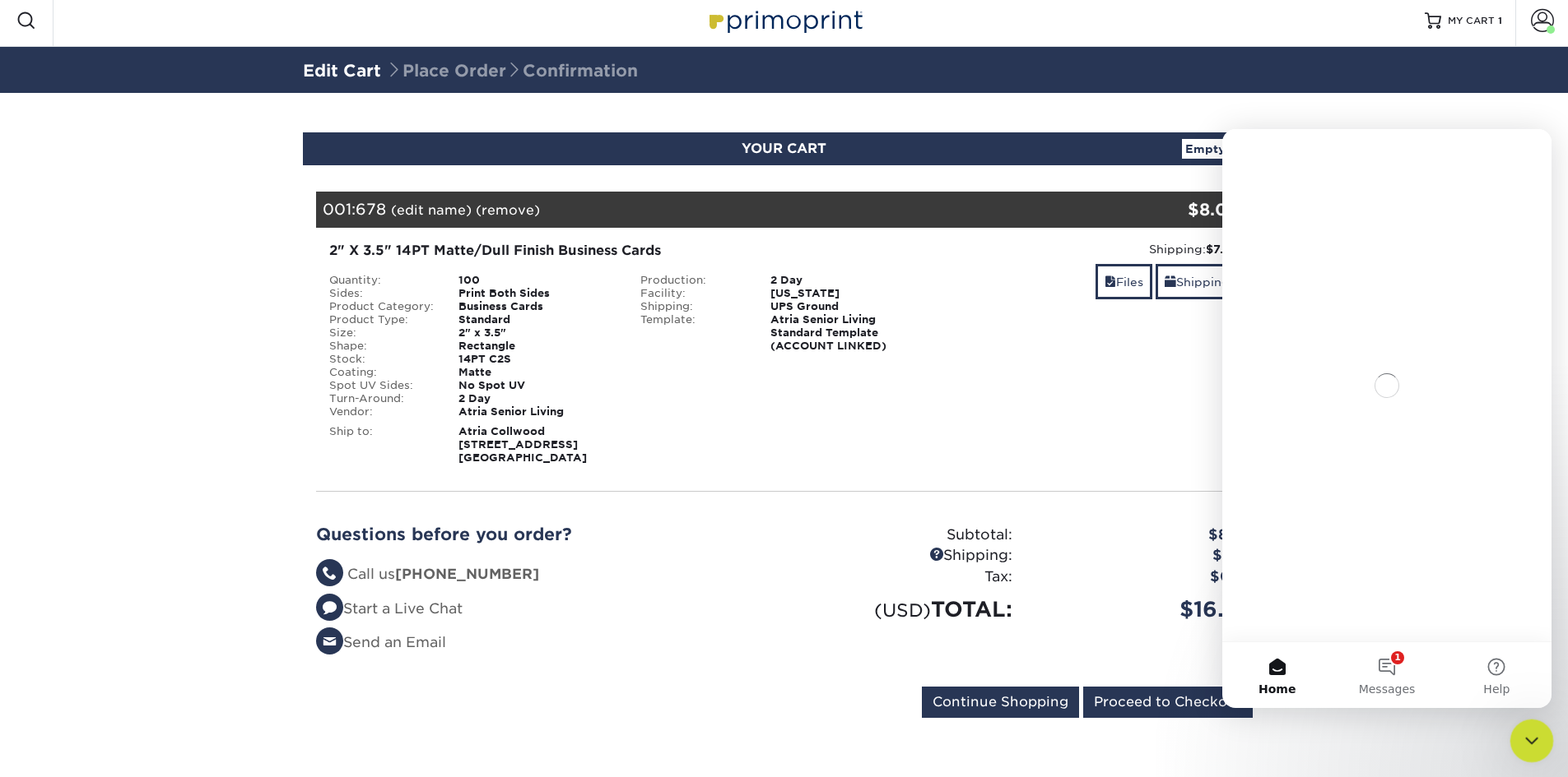
scroll to position [0, 0]
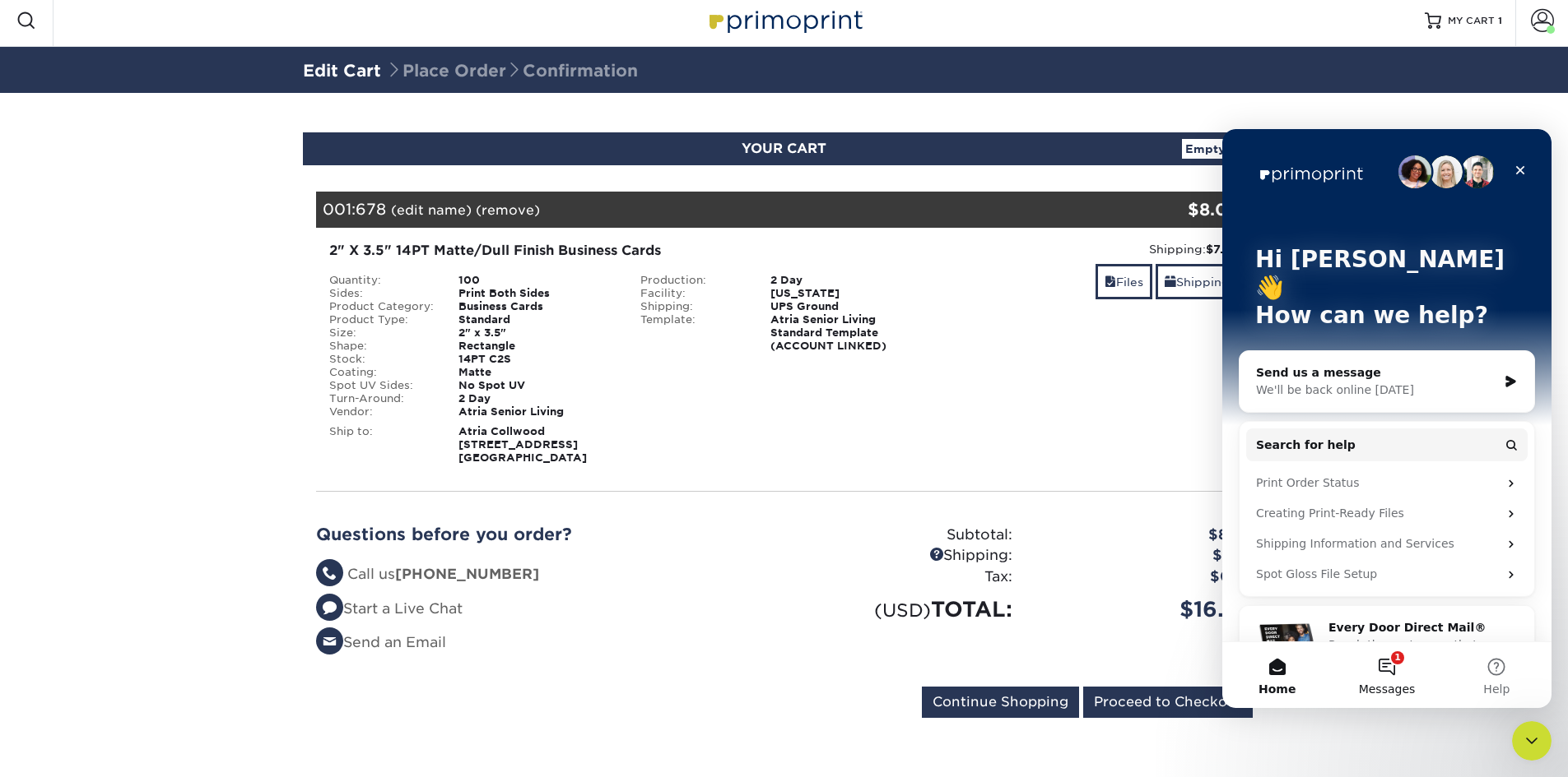
click at [1389, 660] on button "1 Messages" at bounding box center [1386, 675] width 109 height 66
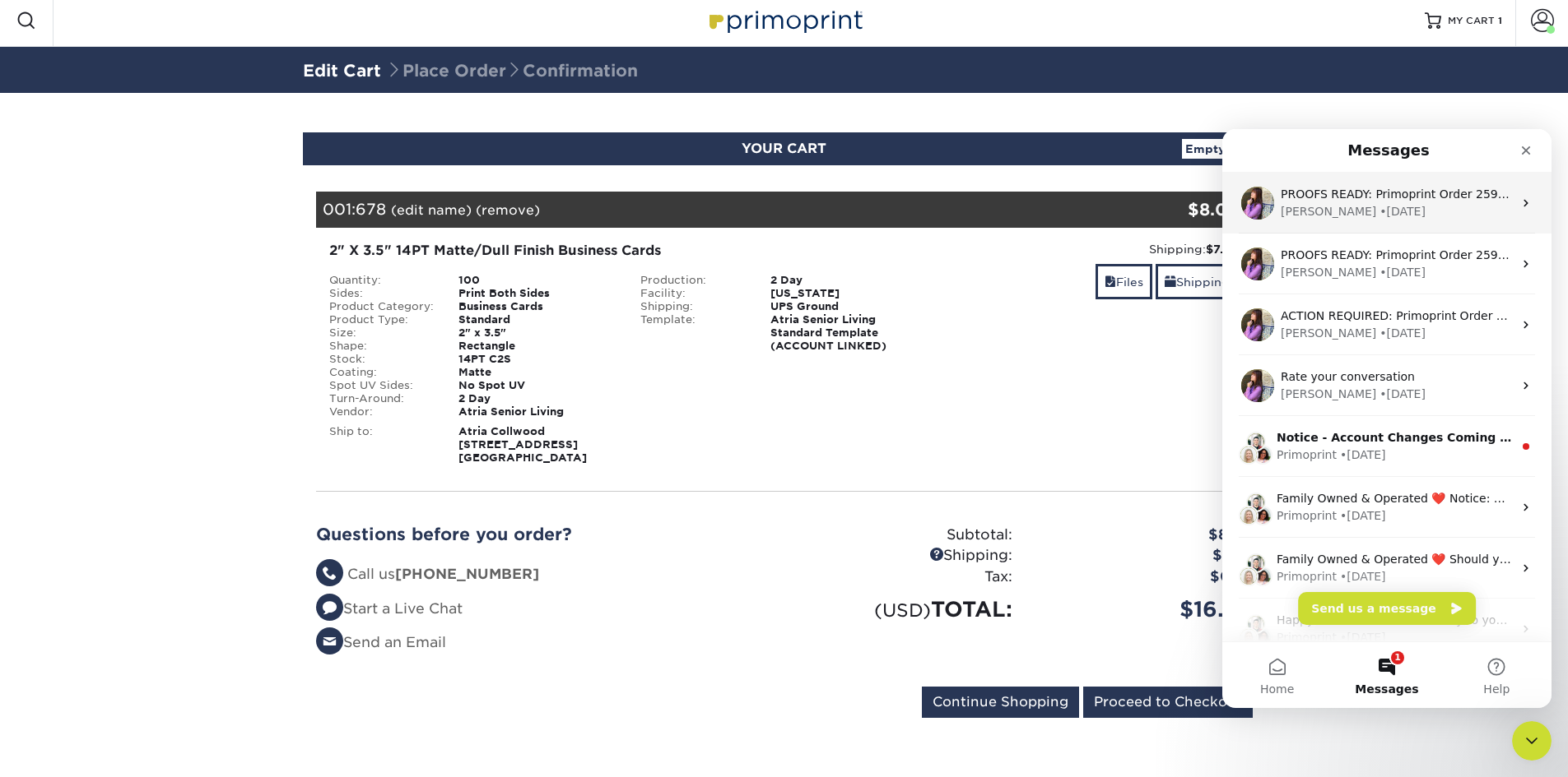
click at [1524, 204] on icon "Intercom messenger" at bounding box center [1526, 204] width 4 height 8
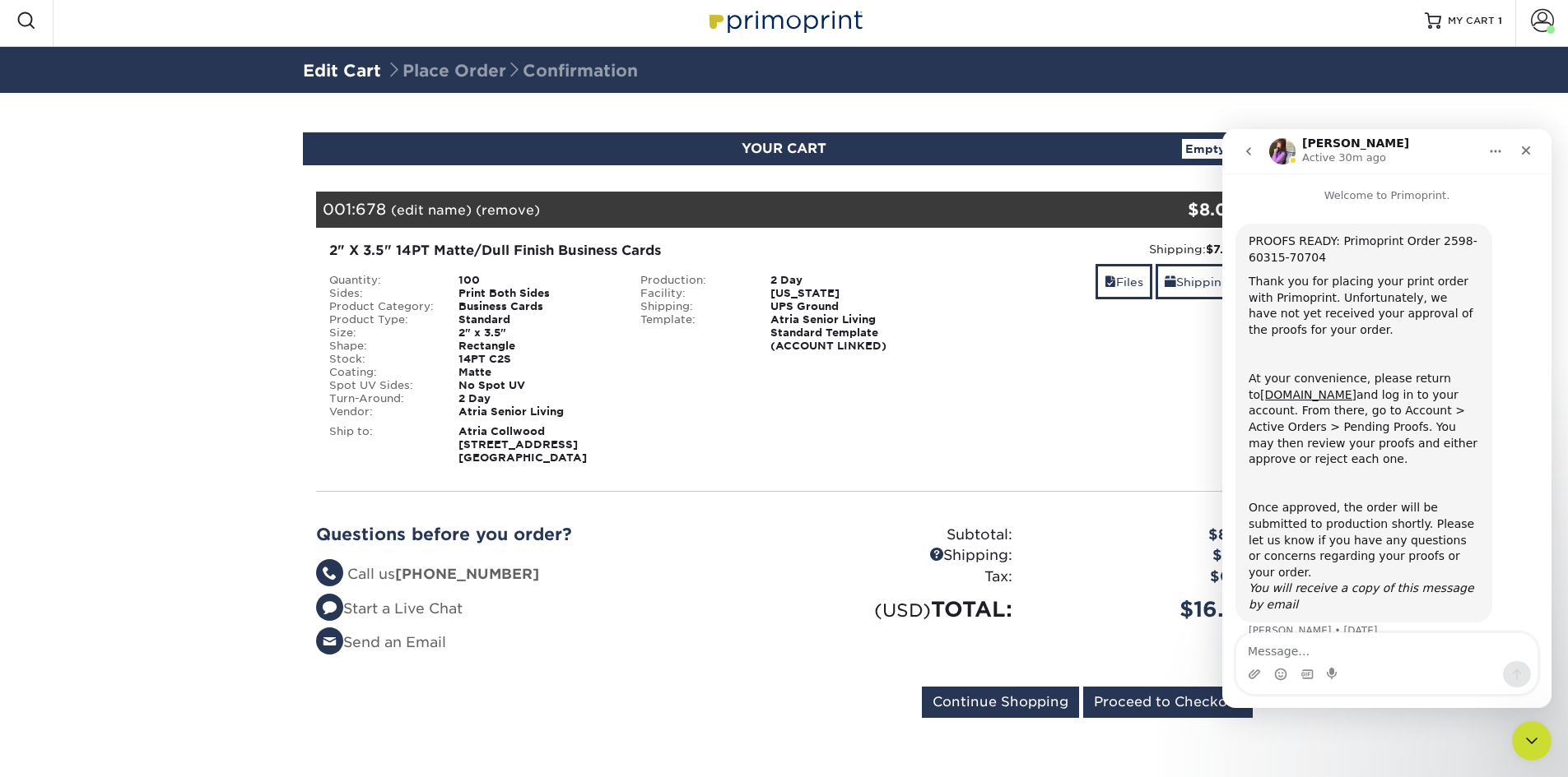
scroll to position [8, 0]
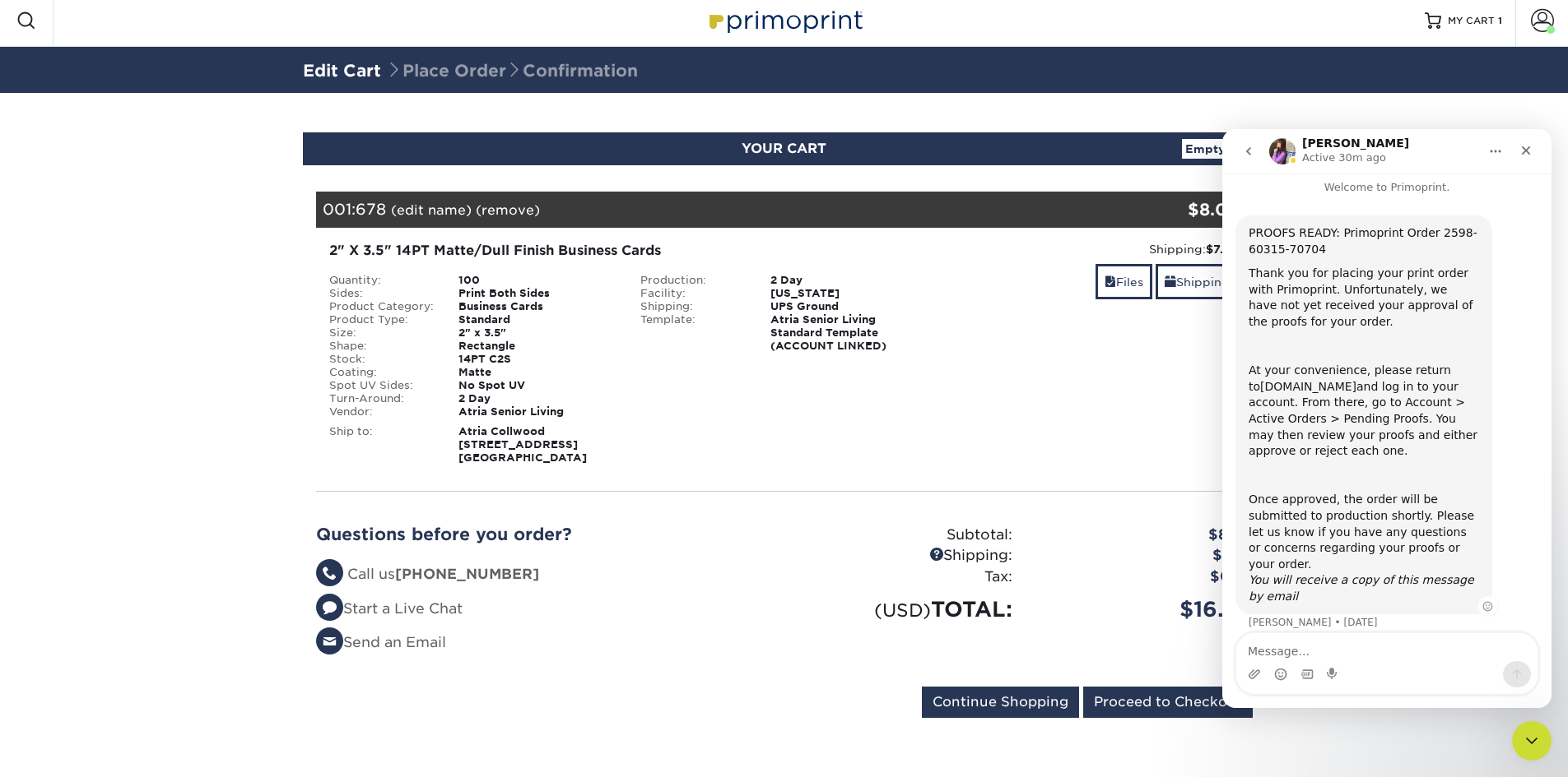
click at [1309, 387] on link "[DOMAIN_NAME]" at bounding box center [1308, 387] width 96 height 13
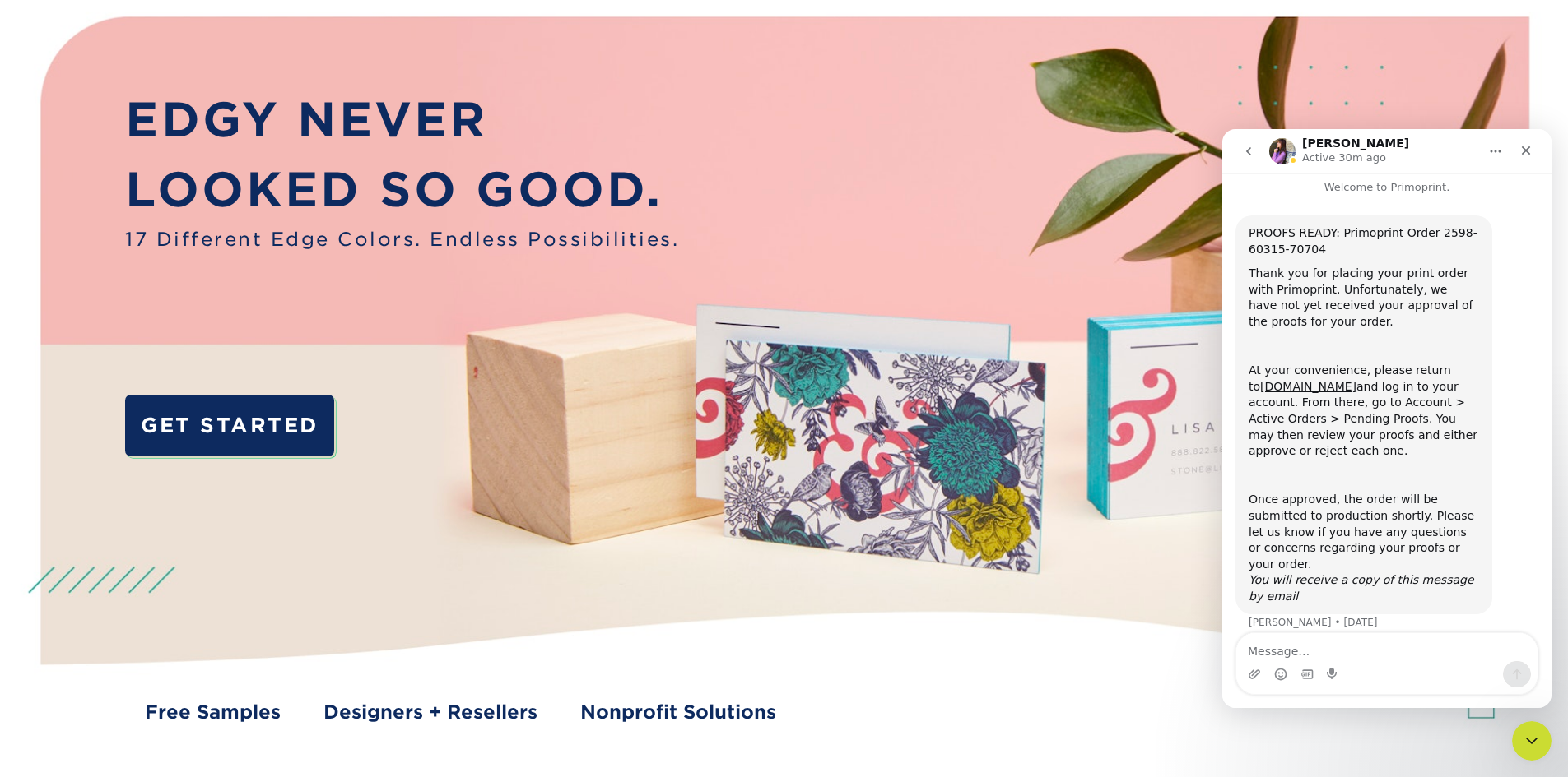
scroll to position [46, 0]
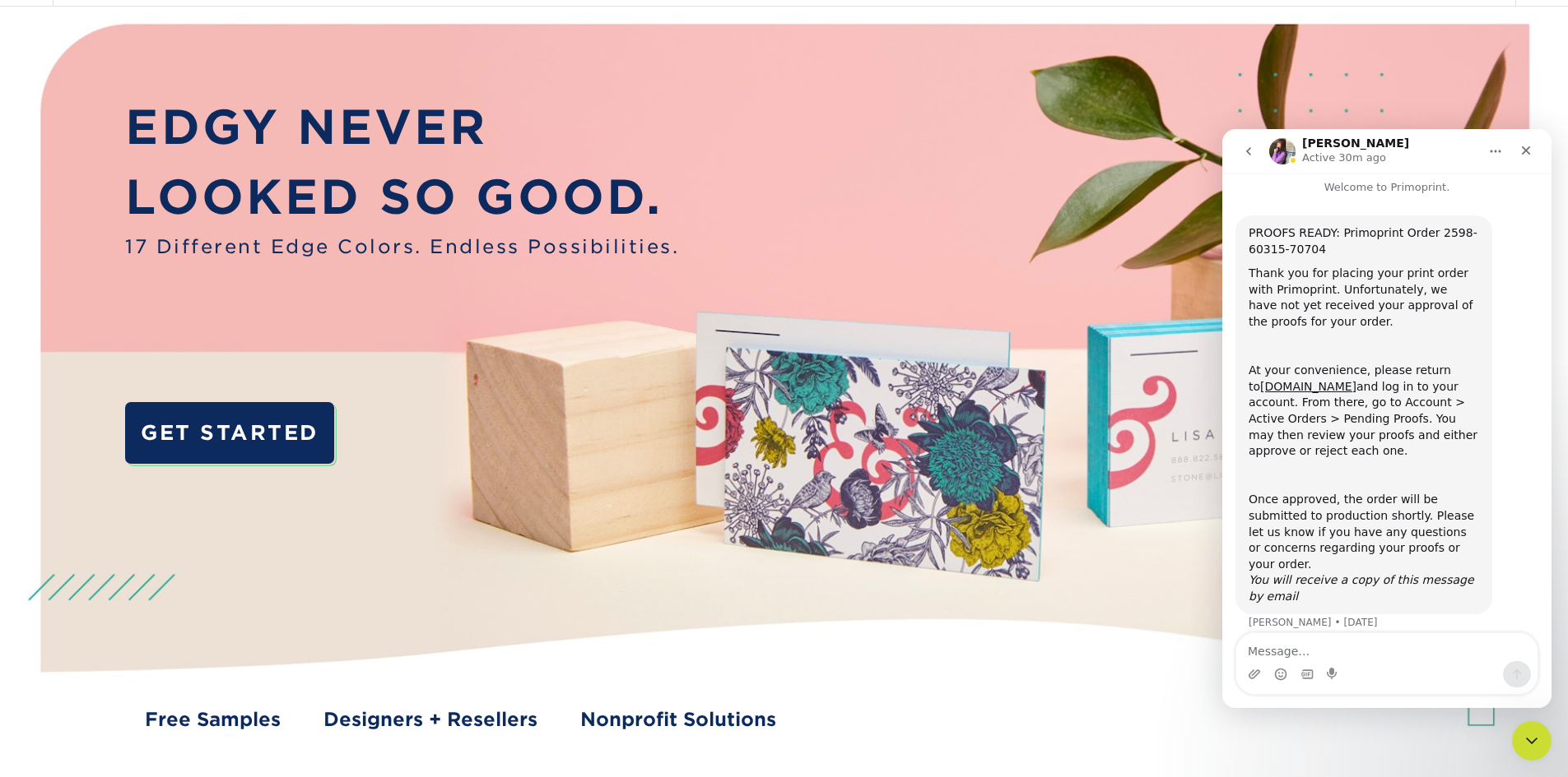
click at [1250, 155] on icon "go back" at bounding box center [1249, 151] width 13 height 13
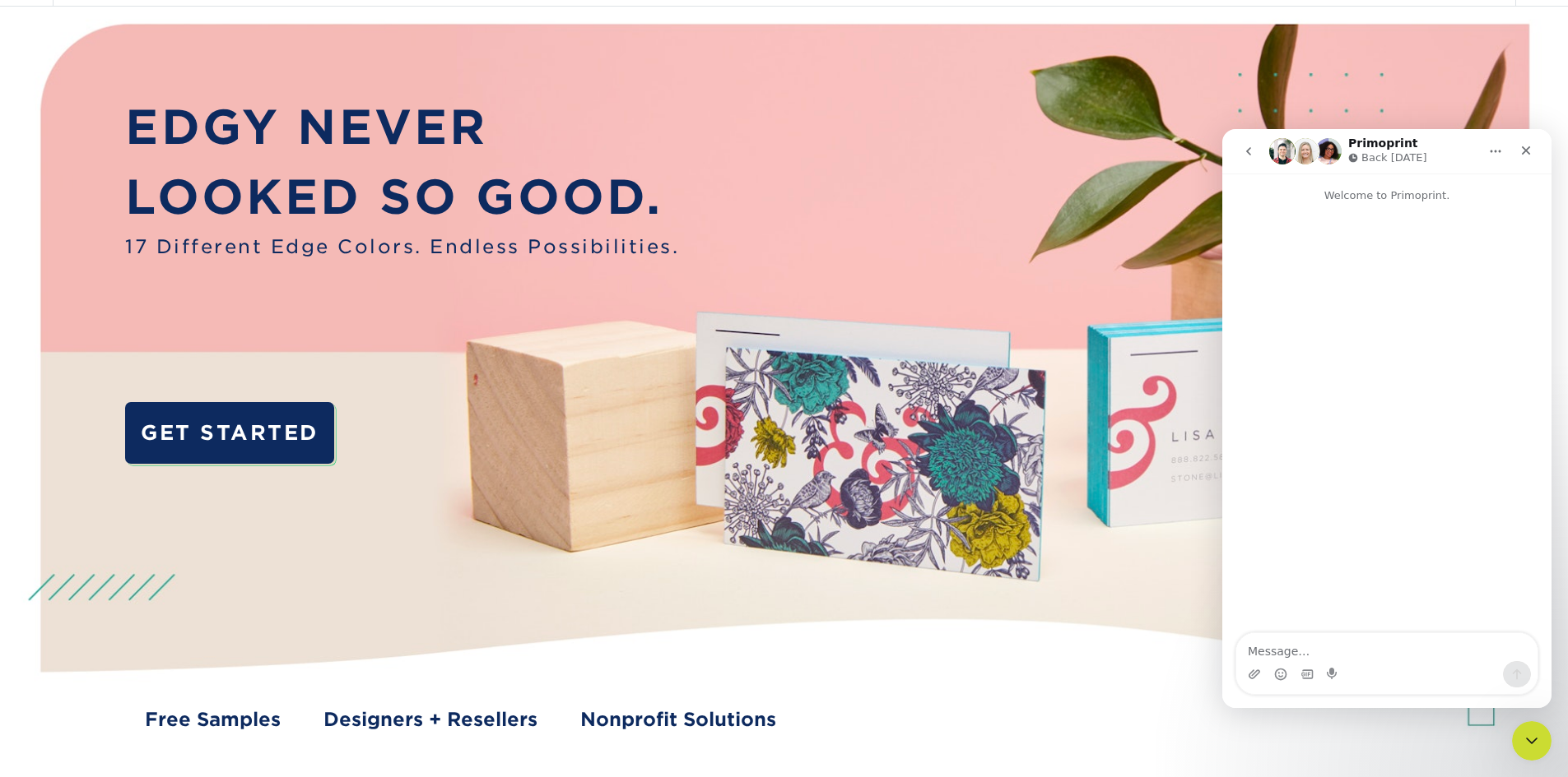
scroll to position [0, 0]
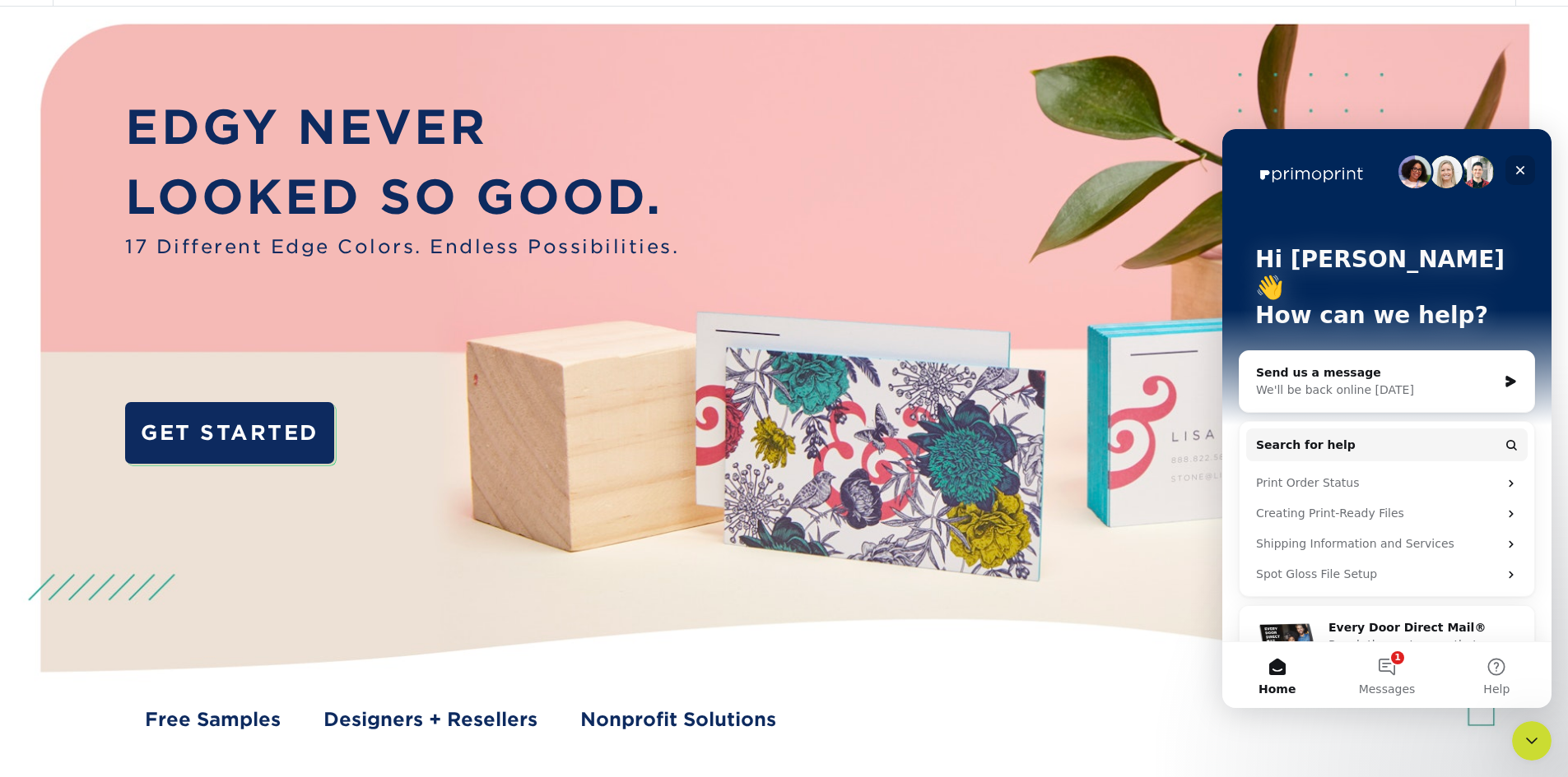
click at [1519, 168] on icon "Close" at bounding box center [1521, 171] width 9 height 9
